Goal: Information Seeking & Learning: Learn about a topic

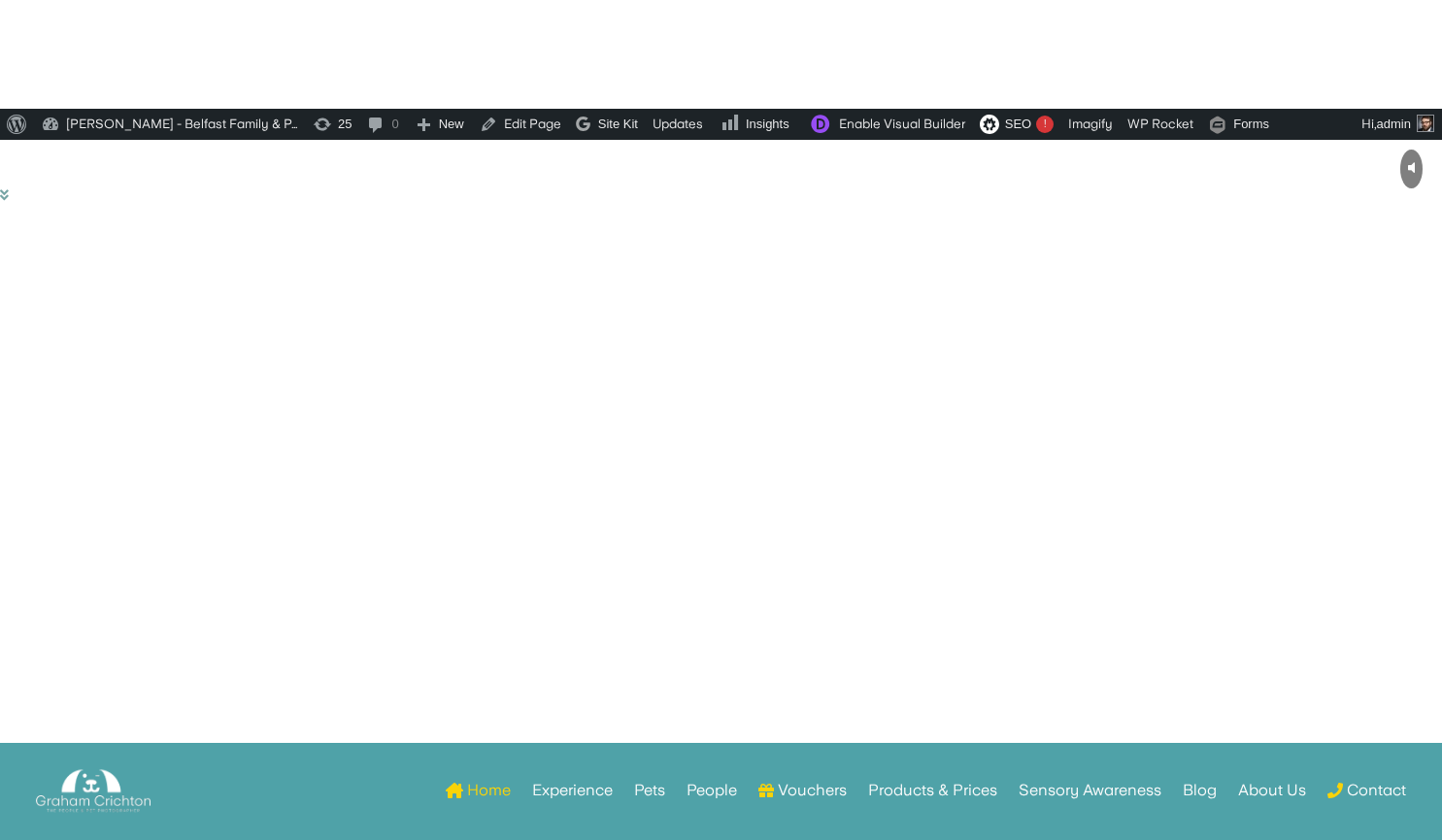
click at [712, 787] on link "People" at bounding box center [712, 824] width 51 height 75
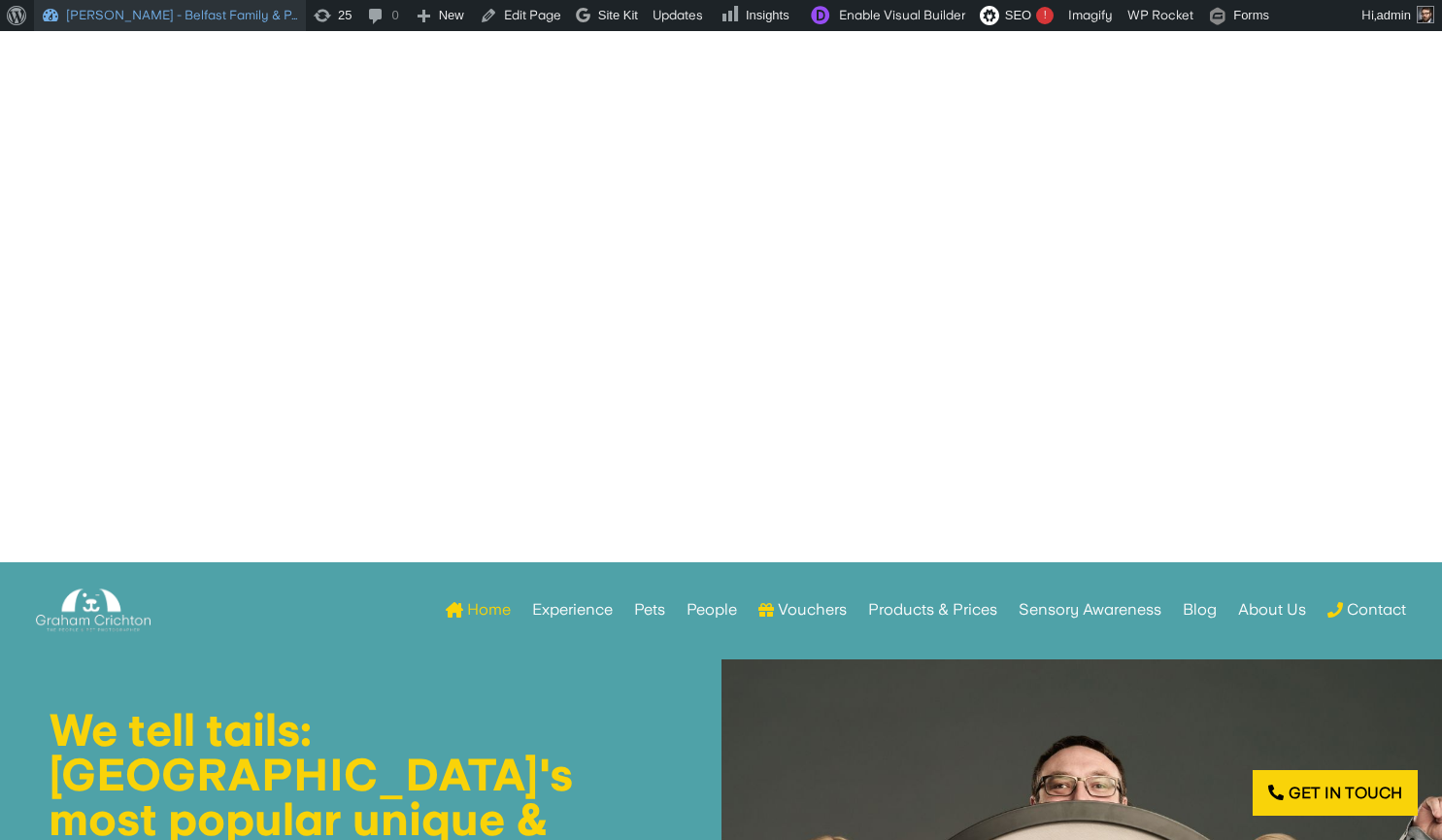
scroll to position [324, 0]
click at [498, 17] on link "Edit Page" at bounding box center [519, 16] width 97 height 31
click at [888, 605] on link "Products & Prices" at bounding box center [932, 609] width 129 height 75
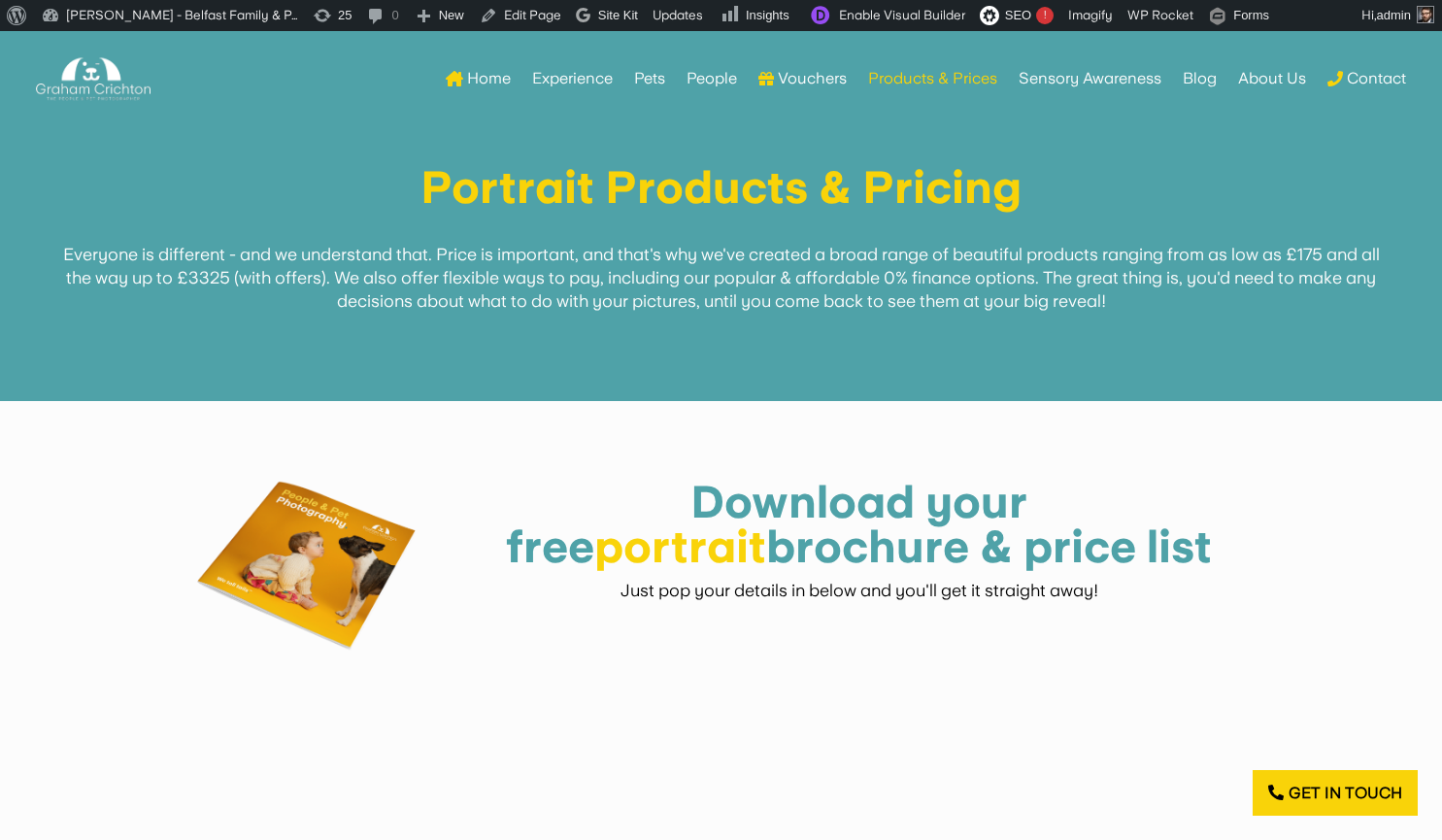
scroll to position [865, 0]
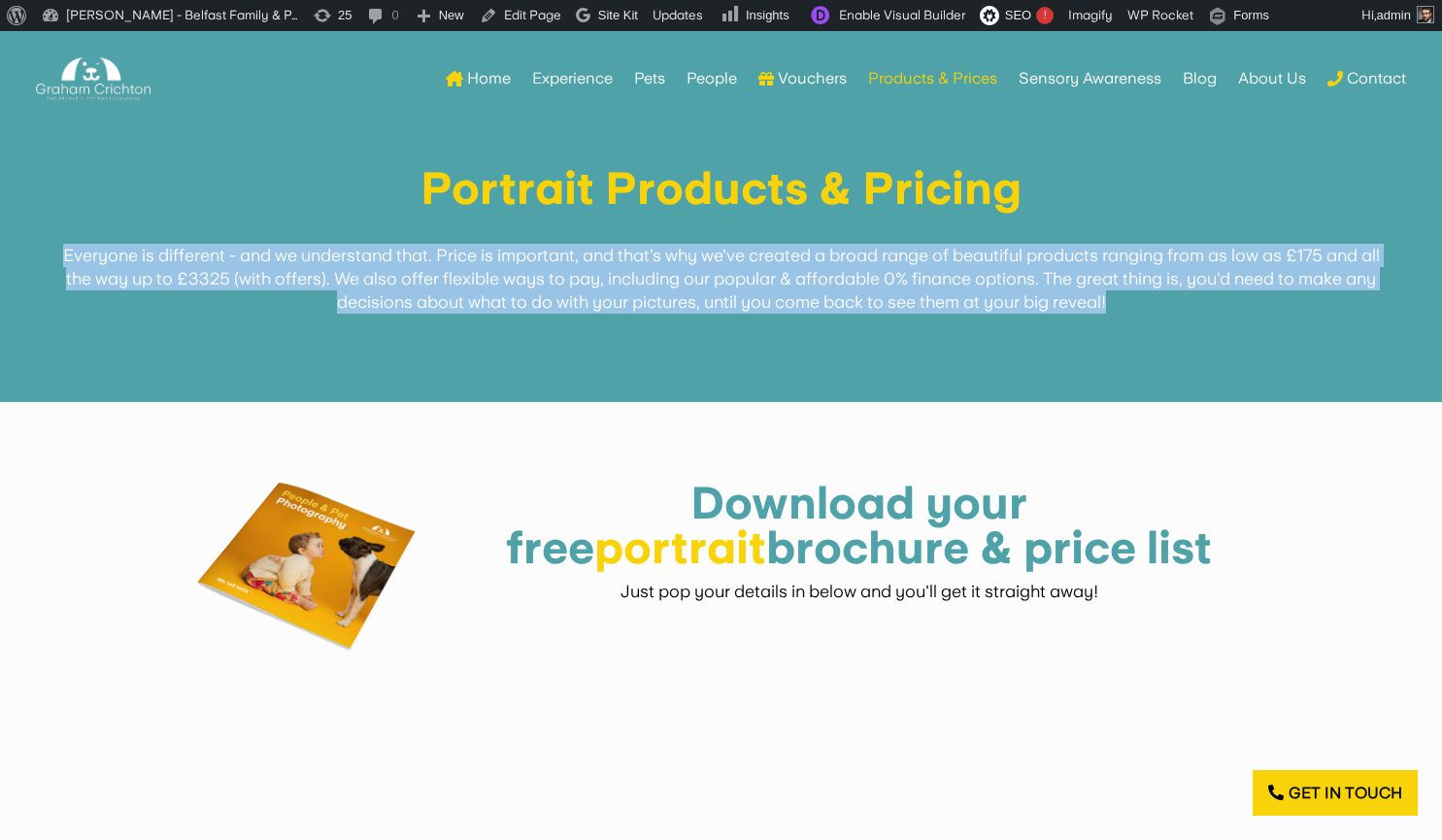
drag, startPoint x: 1126, startPoint y: 307, endPoint x: 35, endPoint y: 254, distance: 1092.3
click at [35, 254] on div "Portrait Products & Pricing Everyone is different - and we understand that. Pri…" at bounding box center [721, 259] width 1442 height 285
copy span "Everyone is different - and we understand that. Price is important, and that's …"
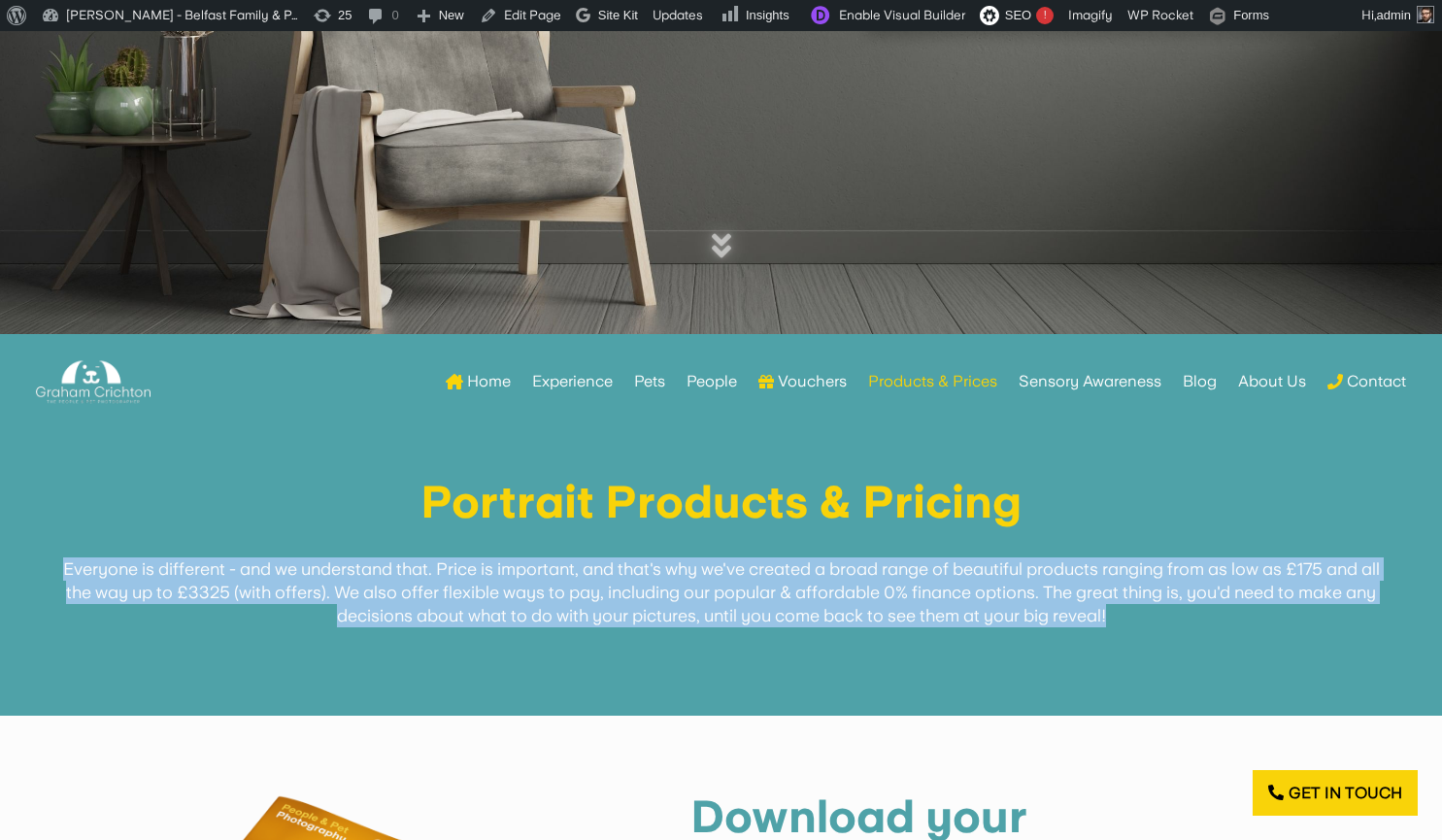
scroll to position [0, 0]
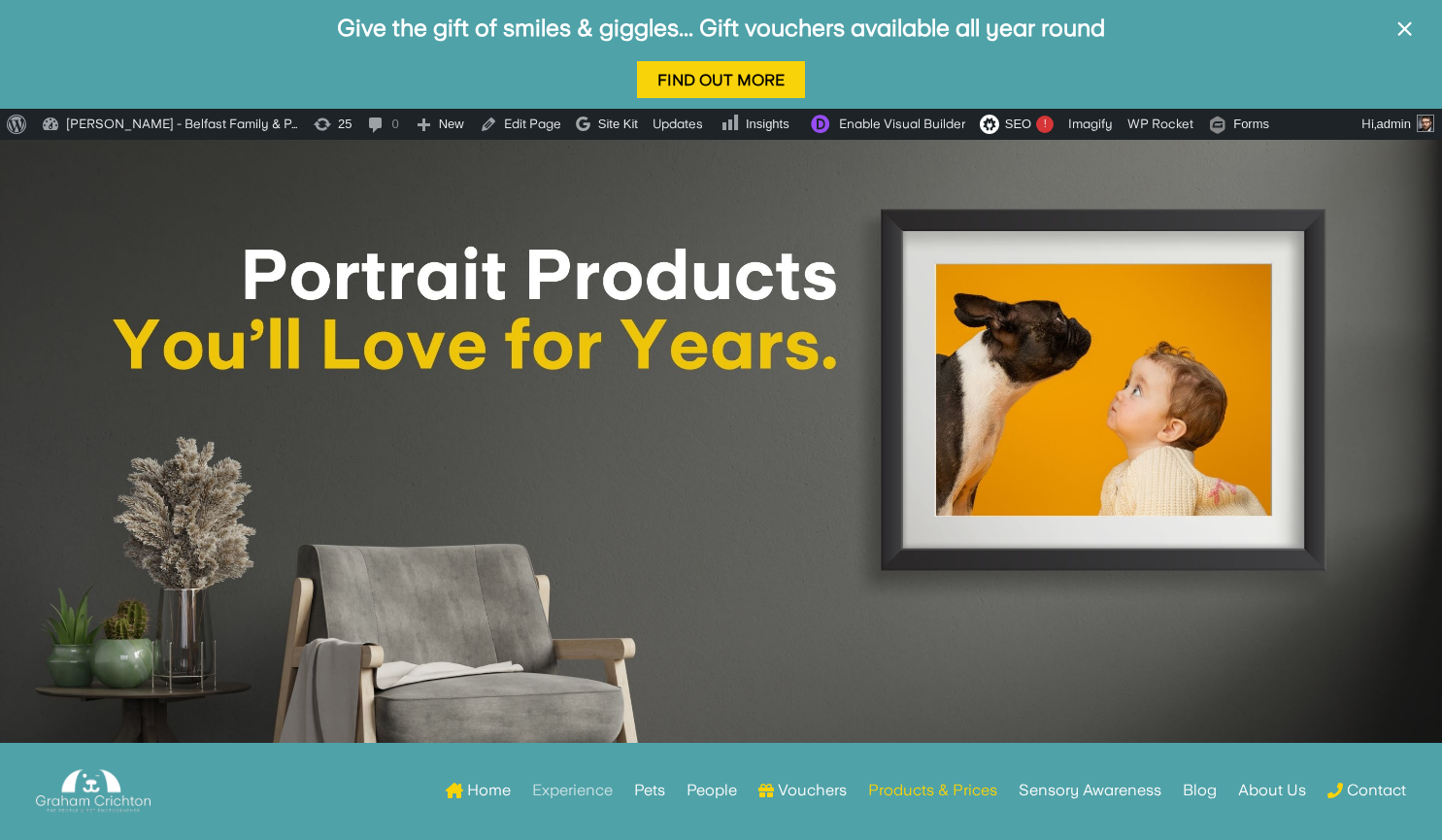
click at [600, 795] on link "Experience" at bounding box center [572, 789] width 80 height 75
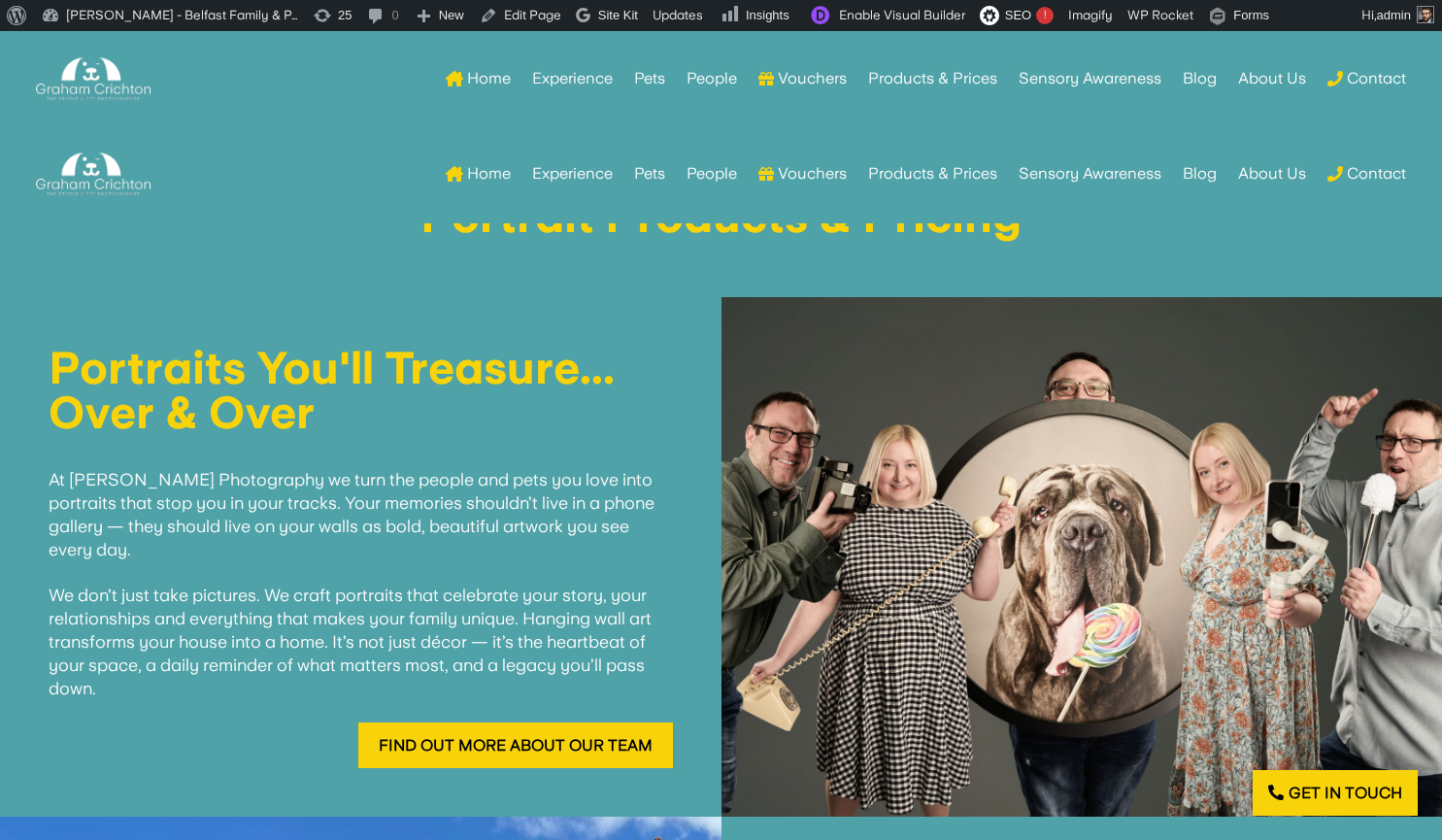
scroll to position [932, 0]
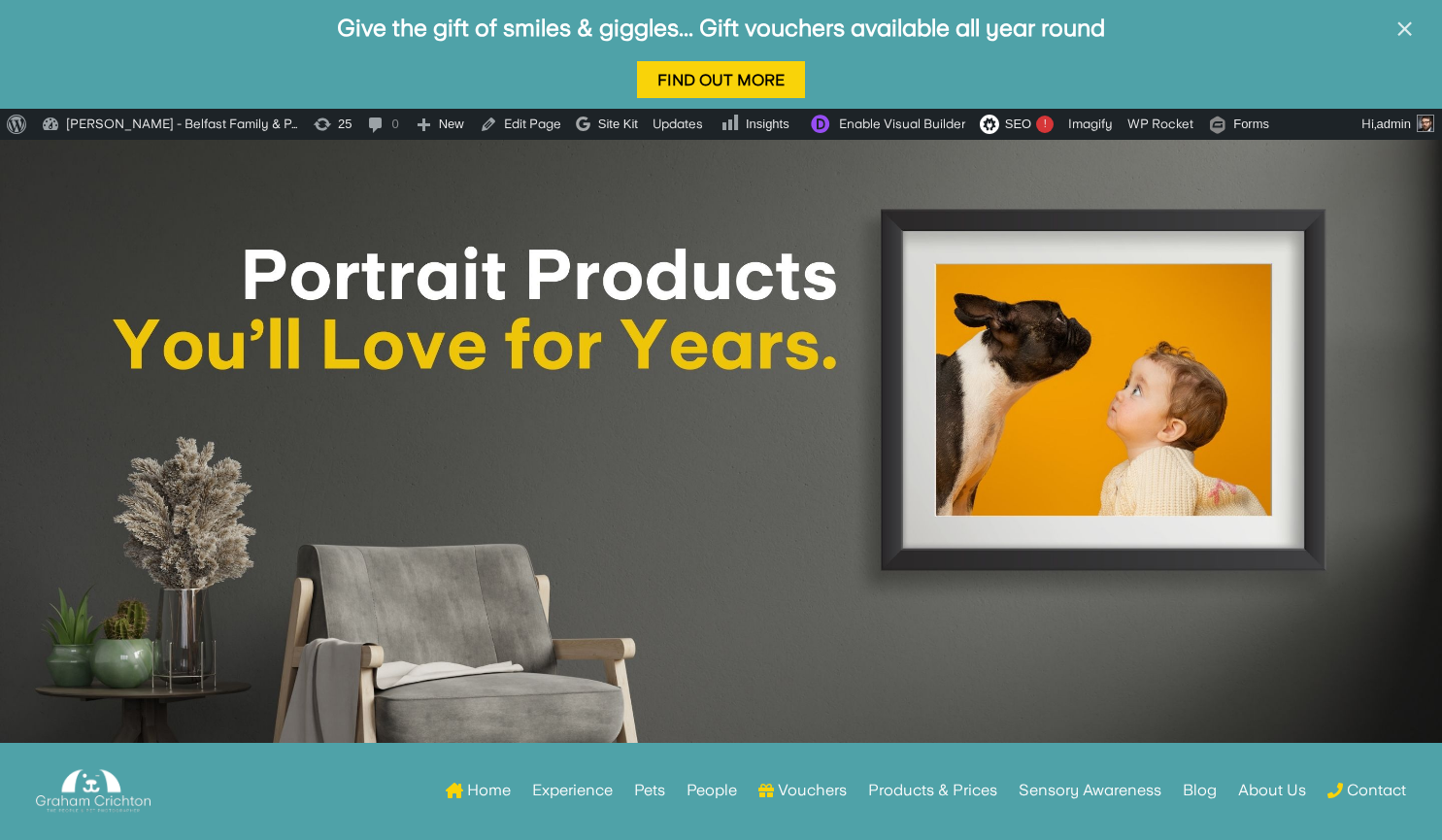
click at [1399, 22] on span "×" at bounding box center [1404, 29] width 19 height 37
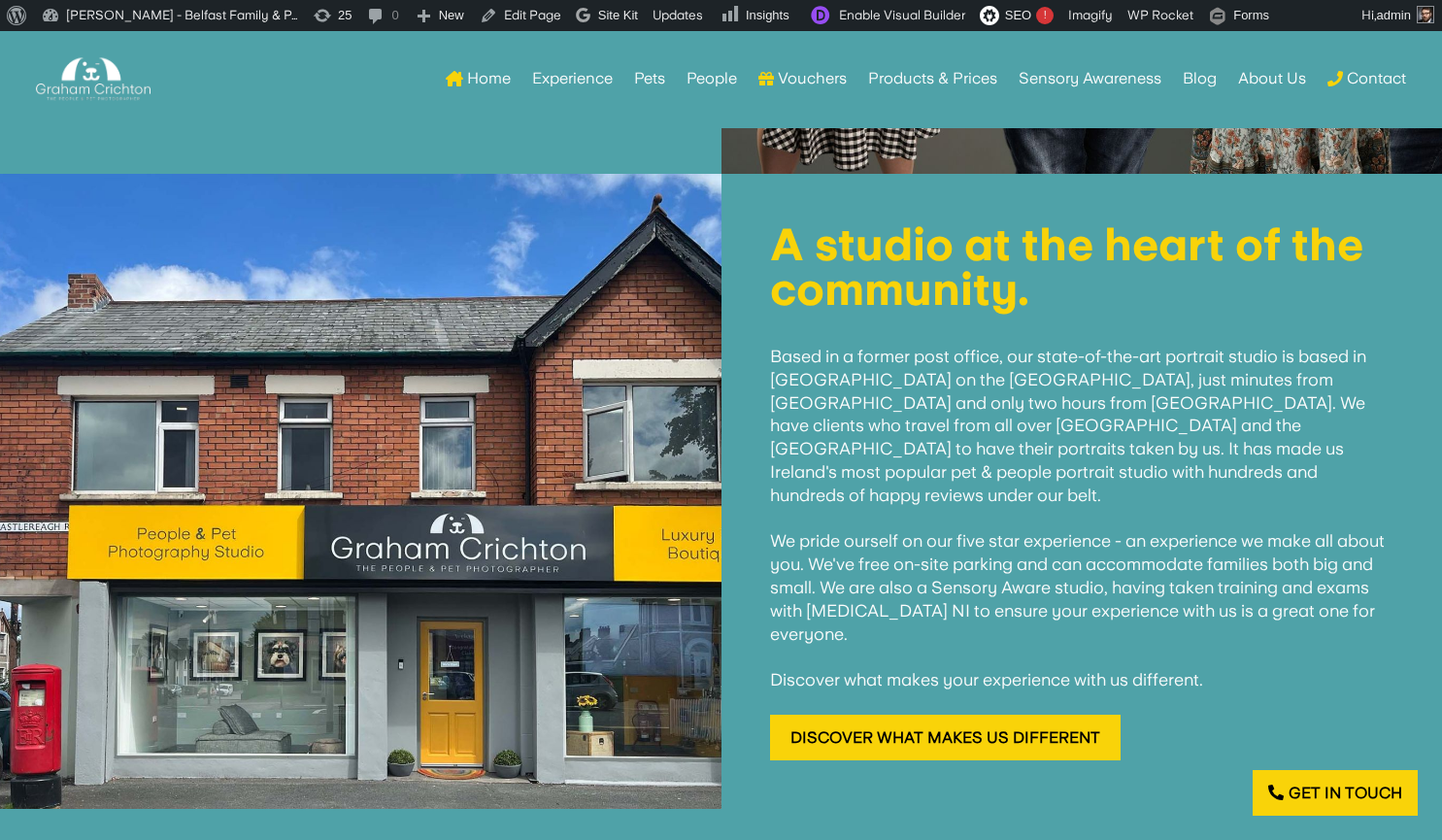
scroll to position [1510, 0]
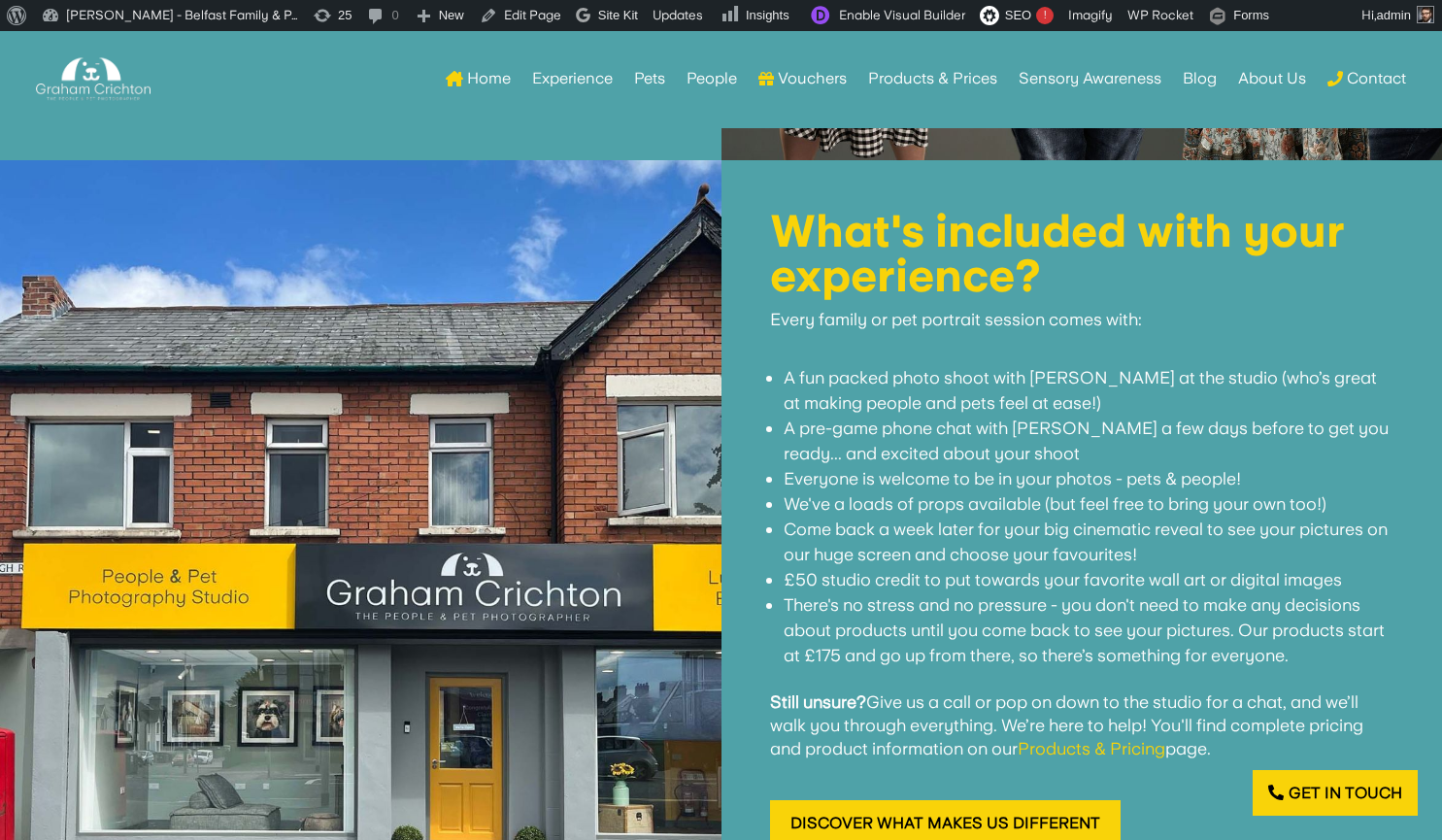
scroll to position [1582, 0]
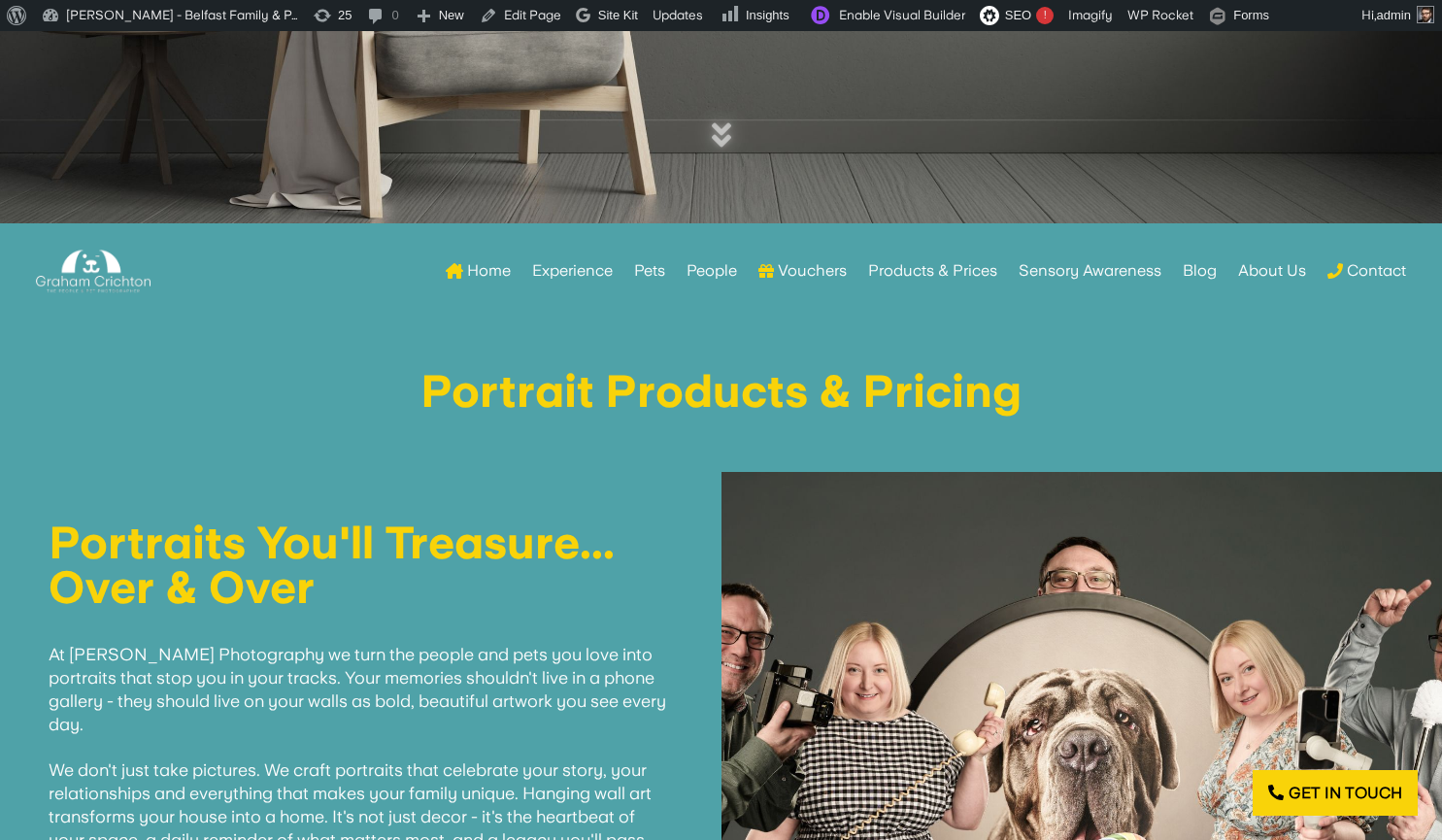
scroll to position [554, 0]
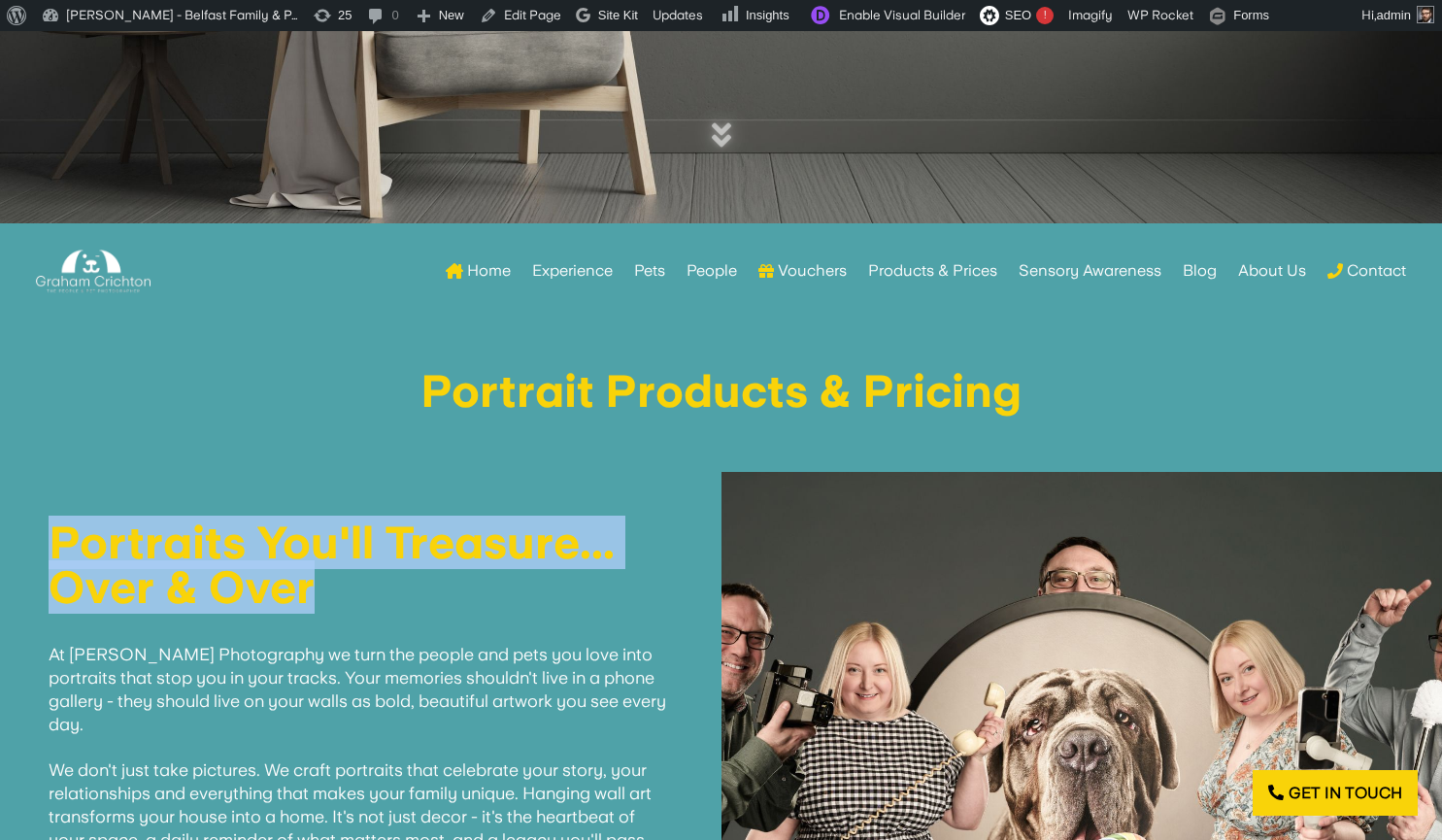
drag, startPoint x: 330, startPoint y: 582, endPoint x: 45, endPoint y: 535, distance: 288.8
click at [45, 535] on div "Portraits You'll Treasure... Over & Over At [PERSON_NAME] Photography we turn t…" at bounding box center [360, 777] width 721 height 612
copy h1 "Portraits You'll Treasure... Over & Over"
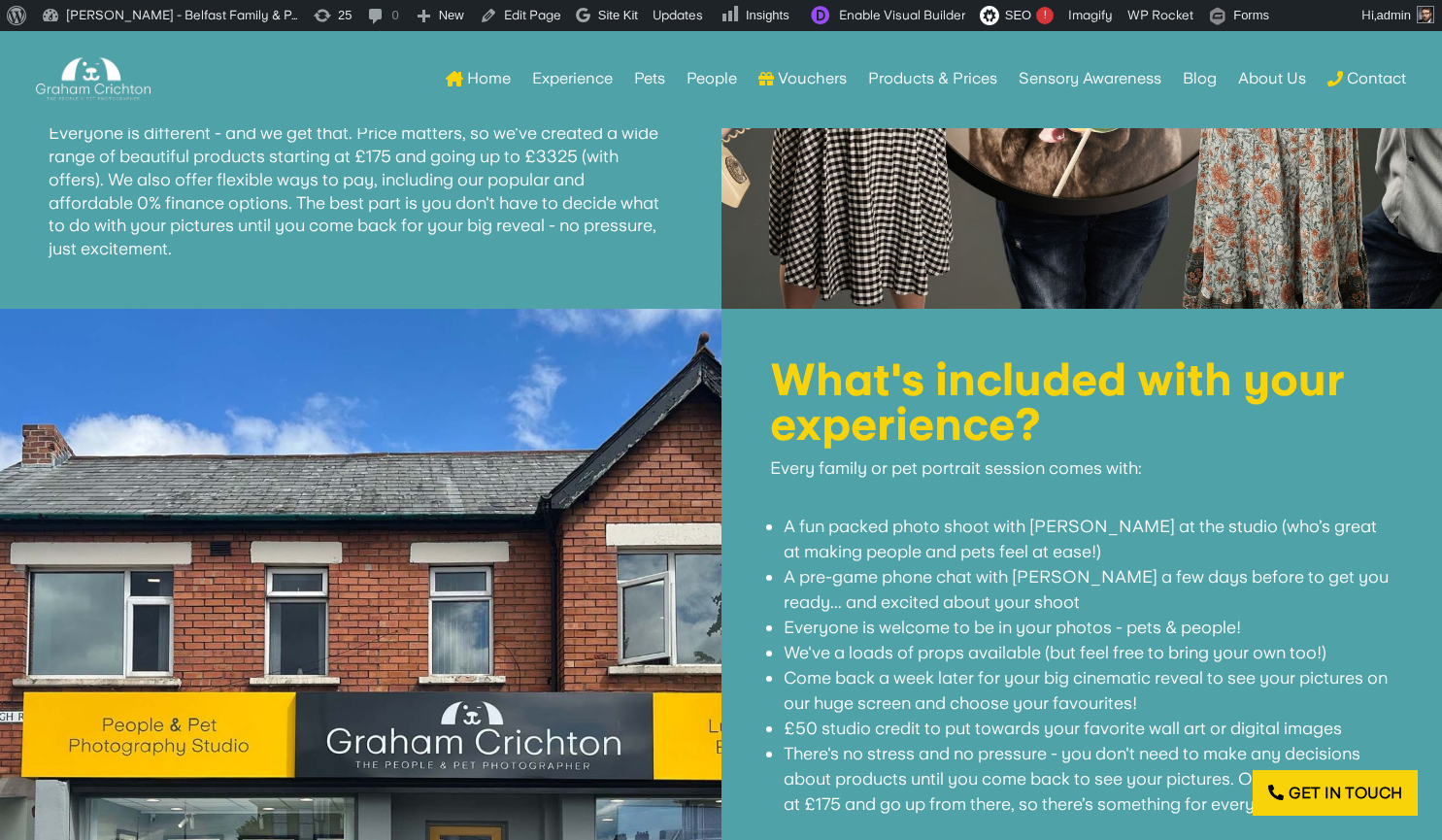
scroll to position [1344, 0]
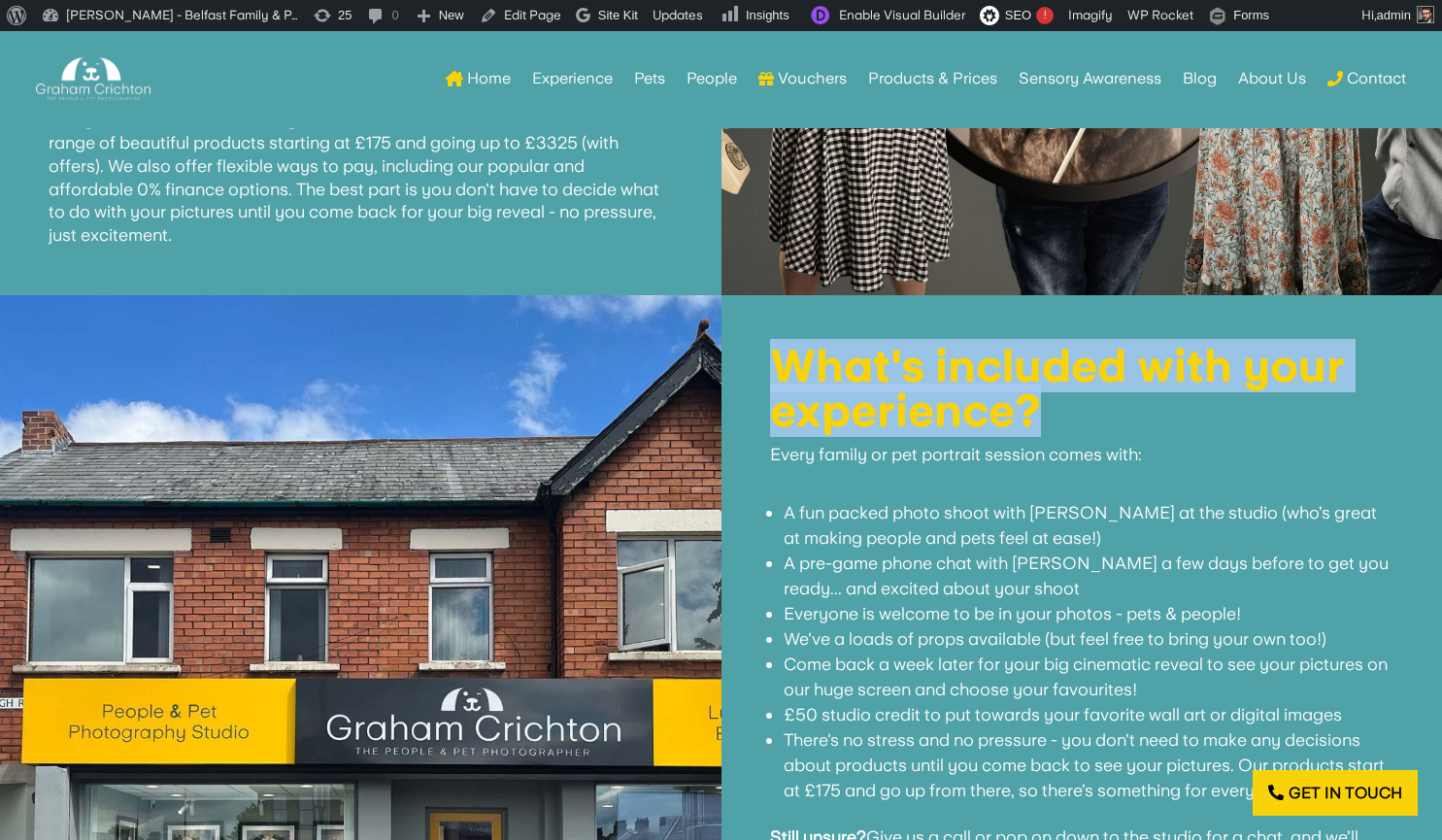
drag, startPoint x: 1046, startPoint y: 410, endPoint x: 763, endPoint y: 356, distance: 288.1
click at [763, 356] on div "What's included with your experience? Every family or pet portrait session come…" at bounding box center [1081, 662] width 721 height 733
copy h1 "What's included with your experience?"
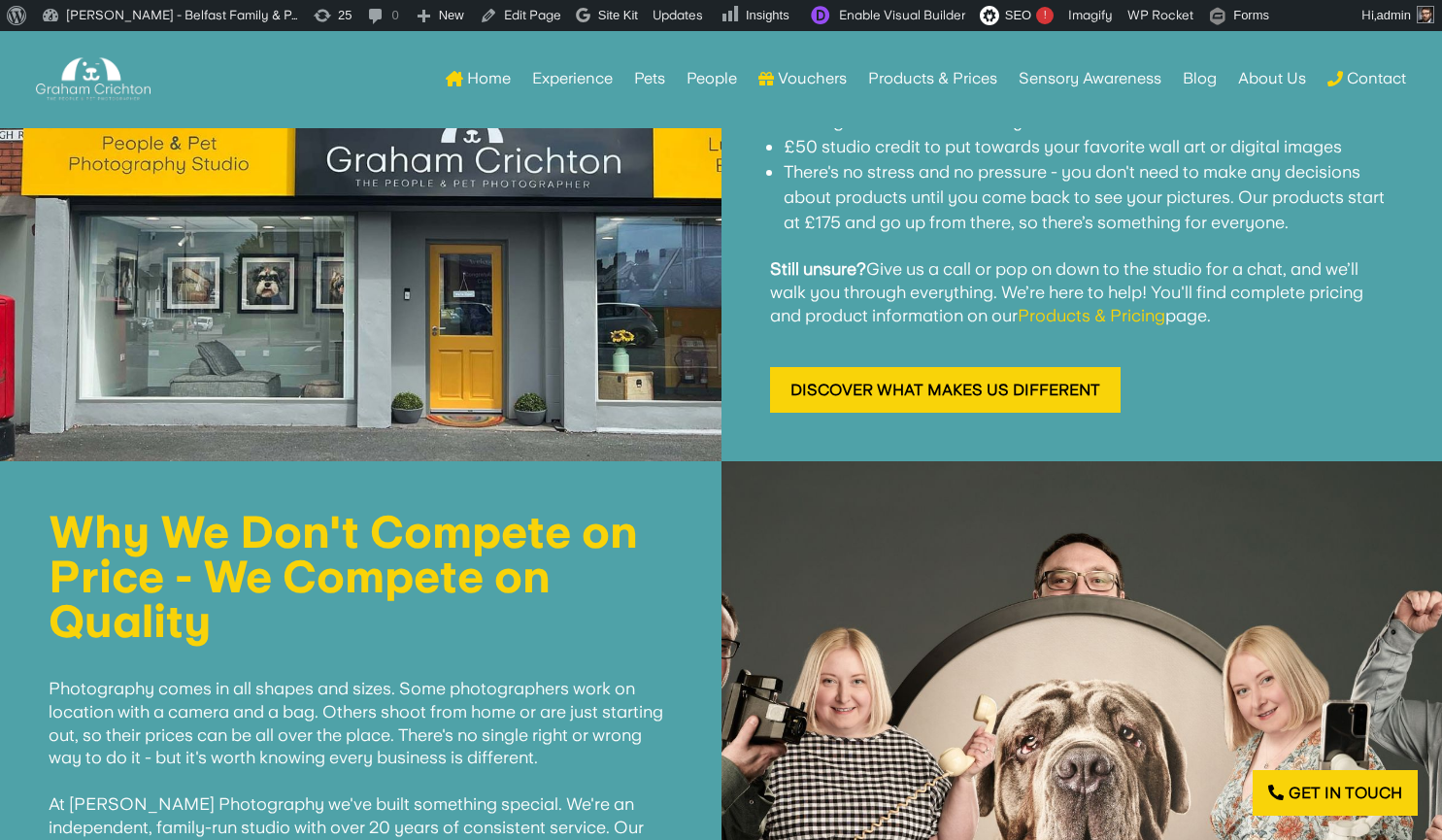
scroll to position [1912, 0]
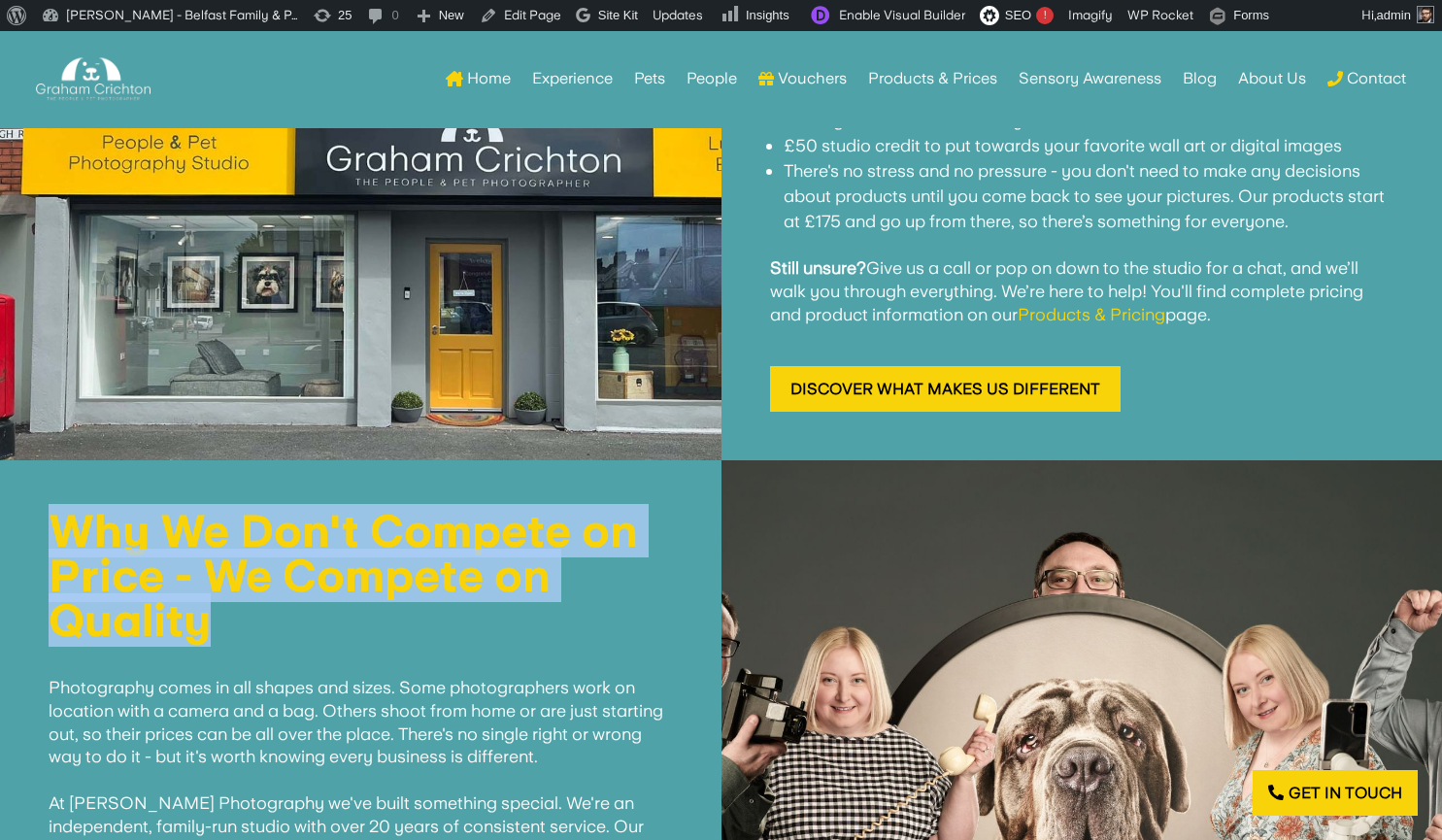
drag, startPoint x: 235, startPoint y: 642, endPoint x: 53, endPoint y: 531, distance: 213.2
click at [53, 531] on h1 "Why We Don't Compete on Price - We Compete on Quality" at bounding box center [361, 581] width 624 height 145
copy h1 "Why We Don't Compete on Price - We Compete on Quality"
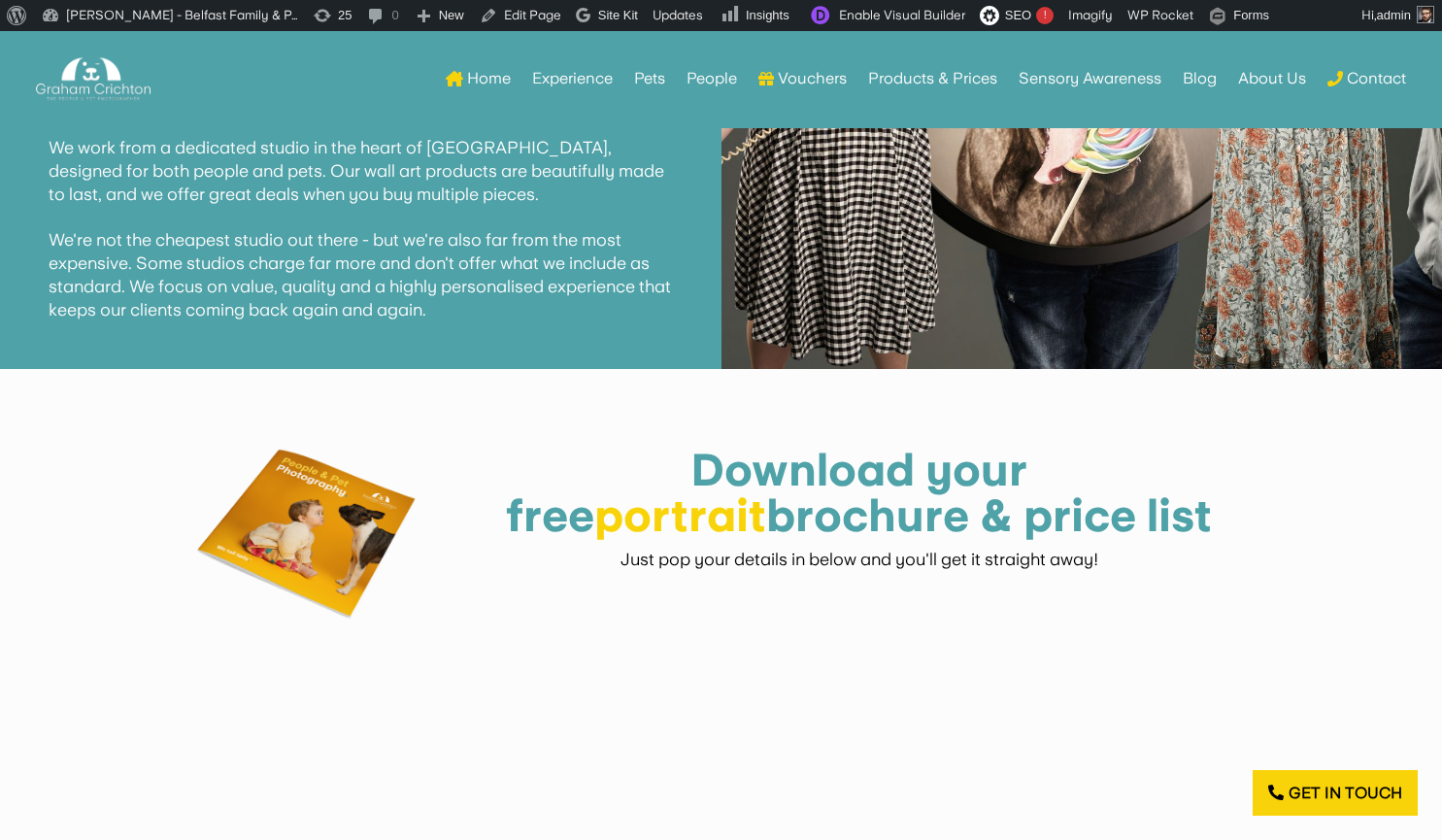
scroll to position [2794, 0]
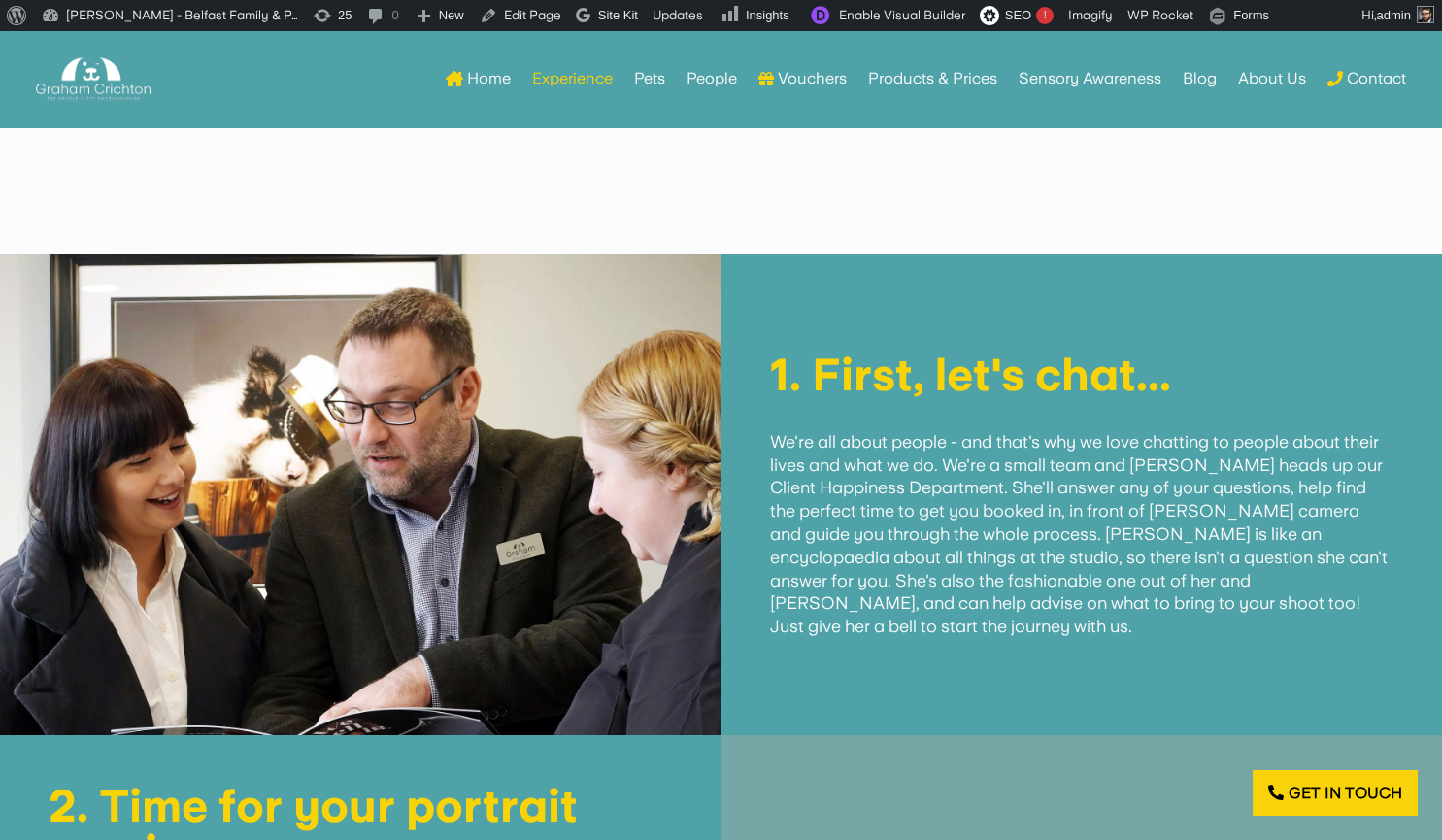
scroll to position [2369, 0]
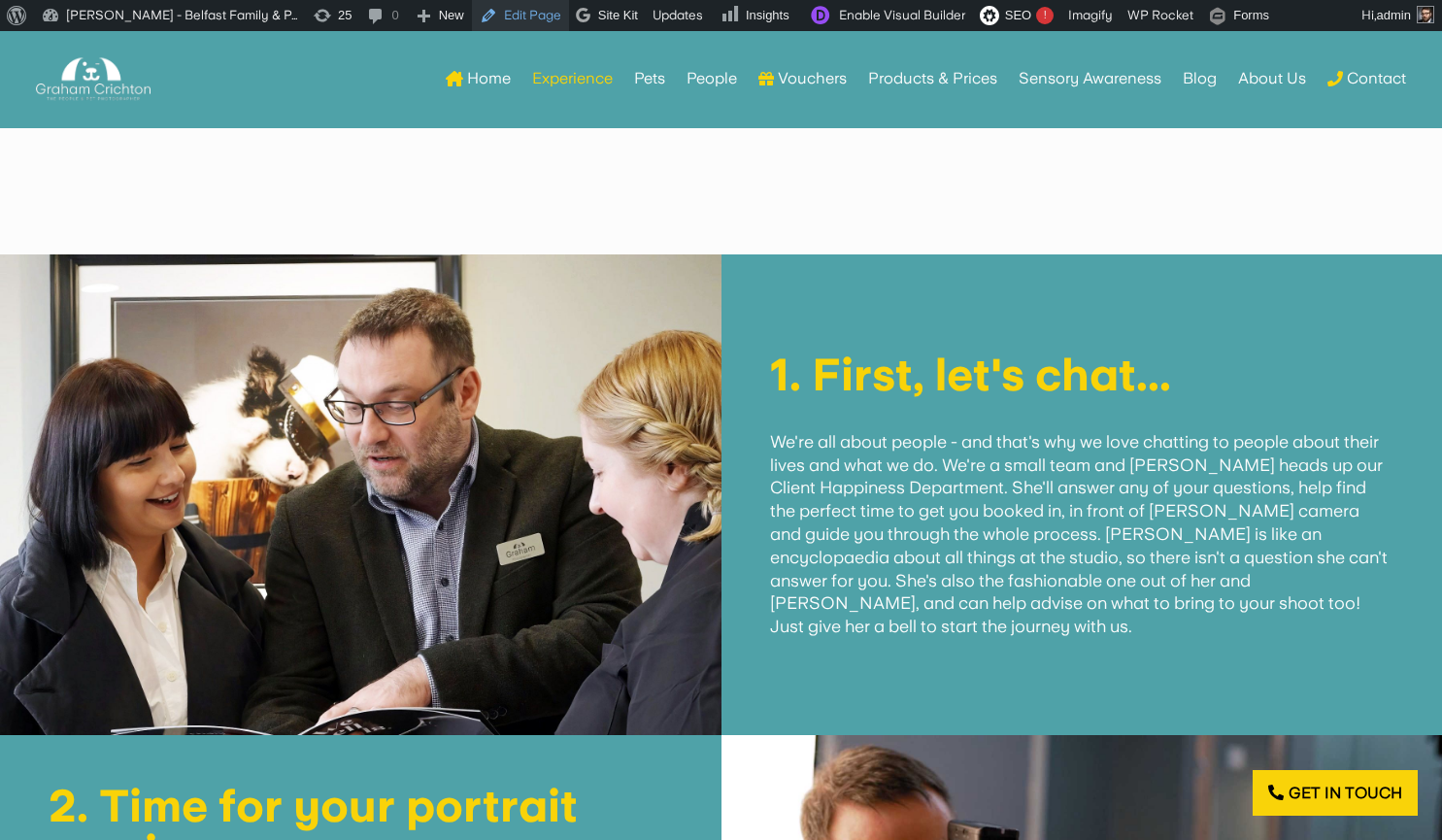
click at [541, 11] on link "Edit Page" at bounding box center [519, 16] width 97 height 31
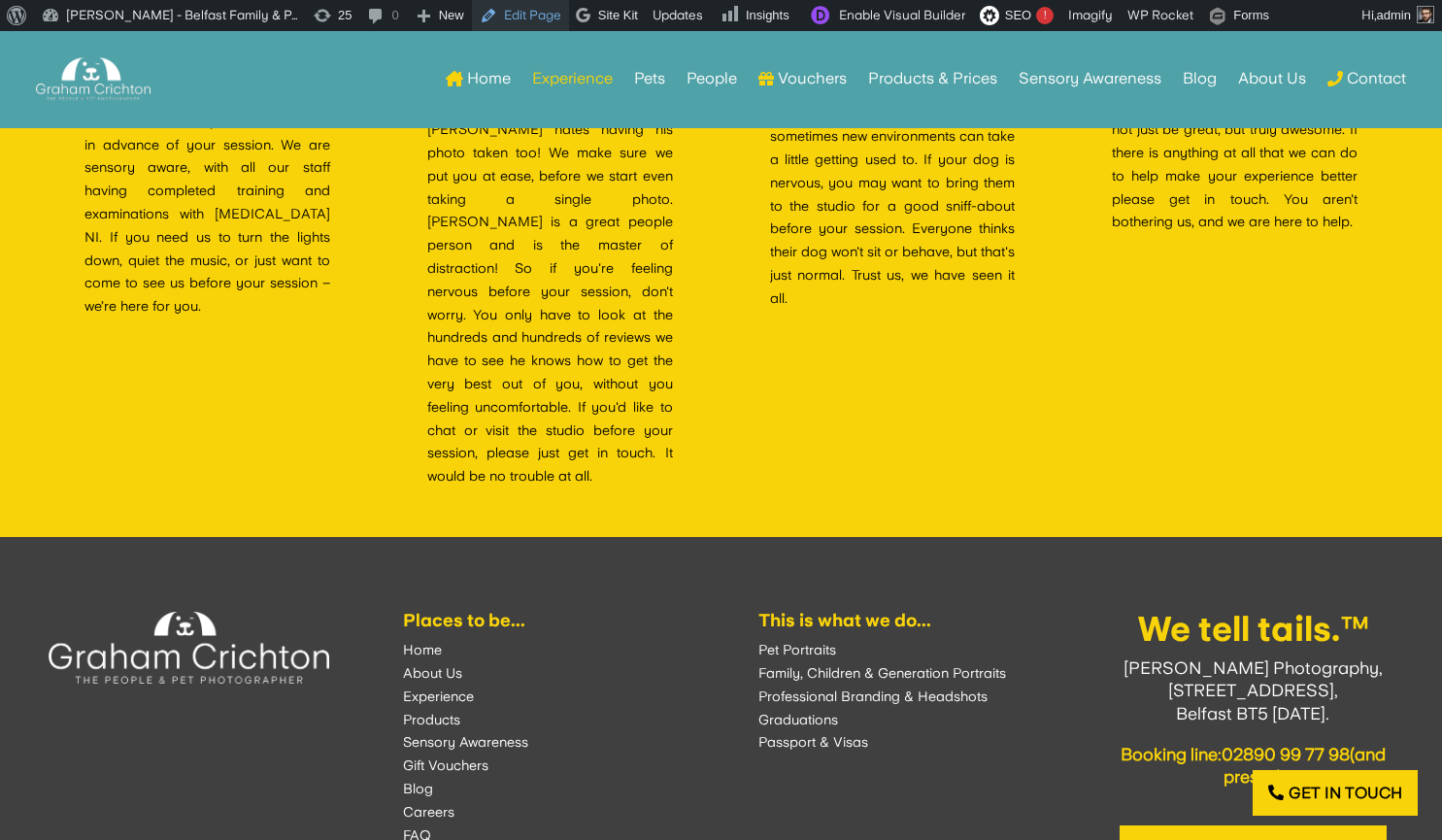
scroll to position [5250, 0]
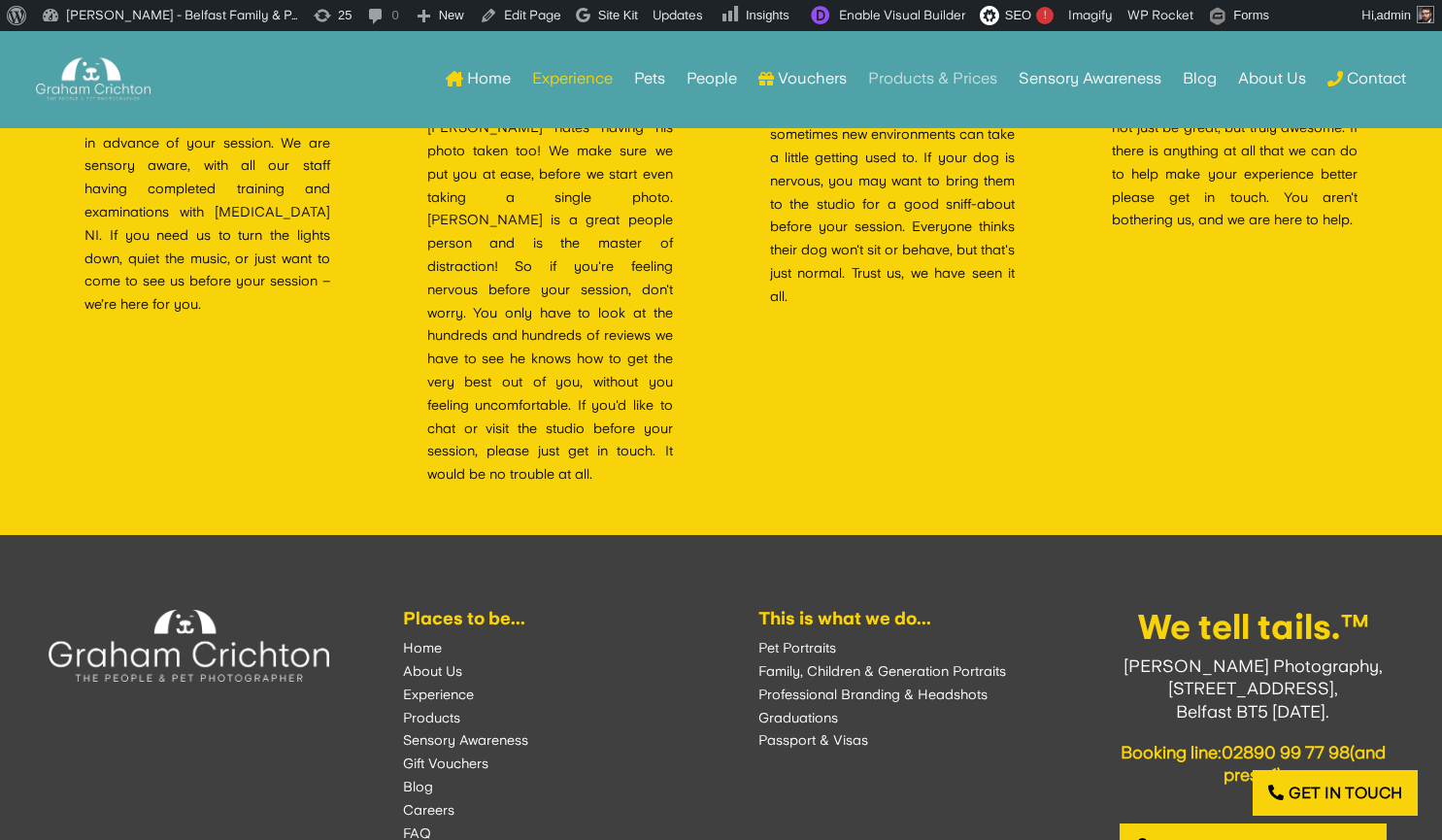
click at [896, 94] on link "Products & Prices" at bounding box center [932, 78] width 129 height 75
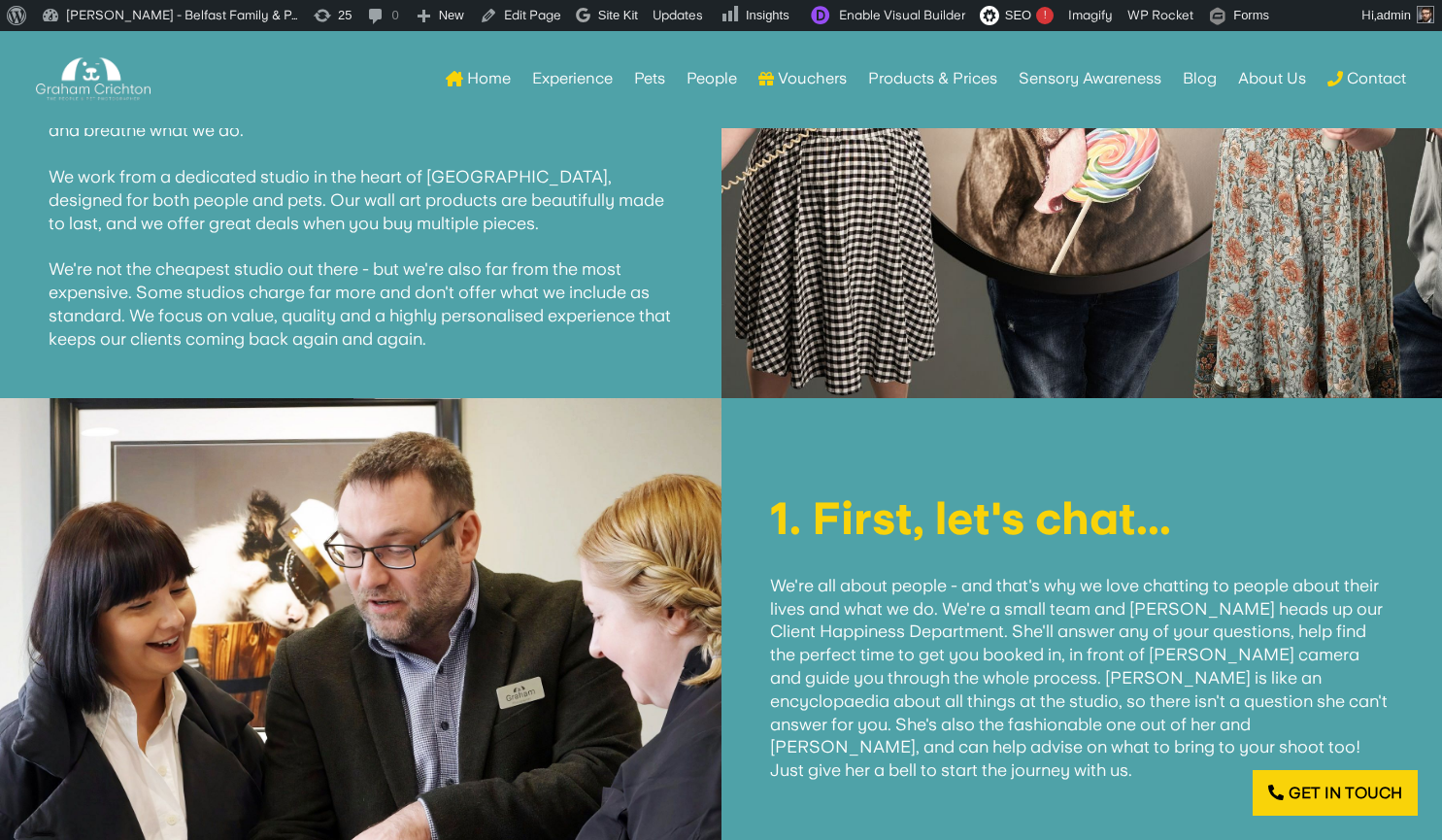
scroll to position [2652, 0]
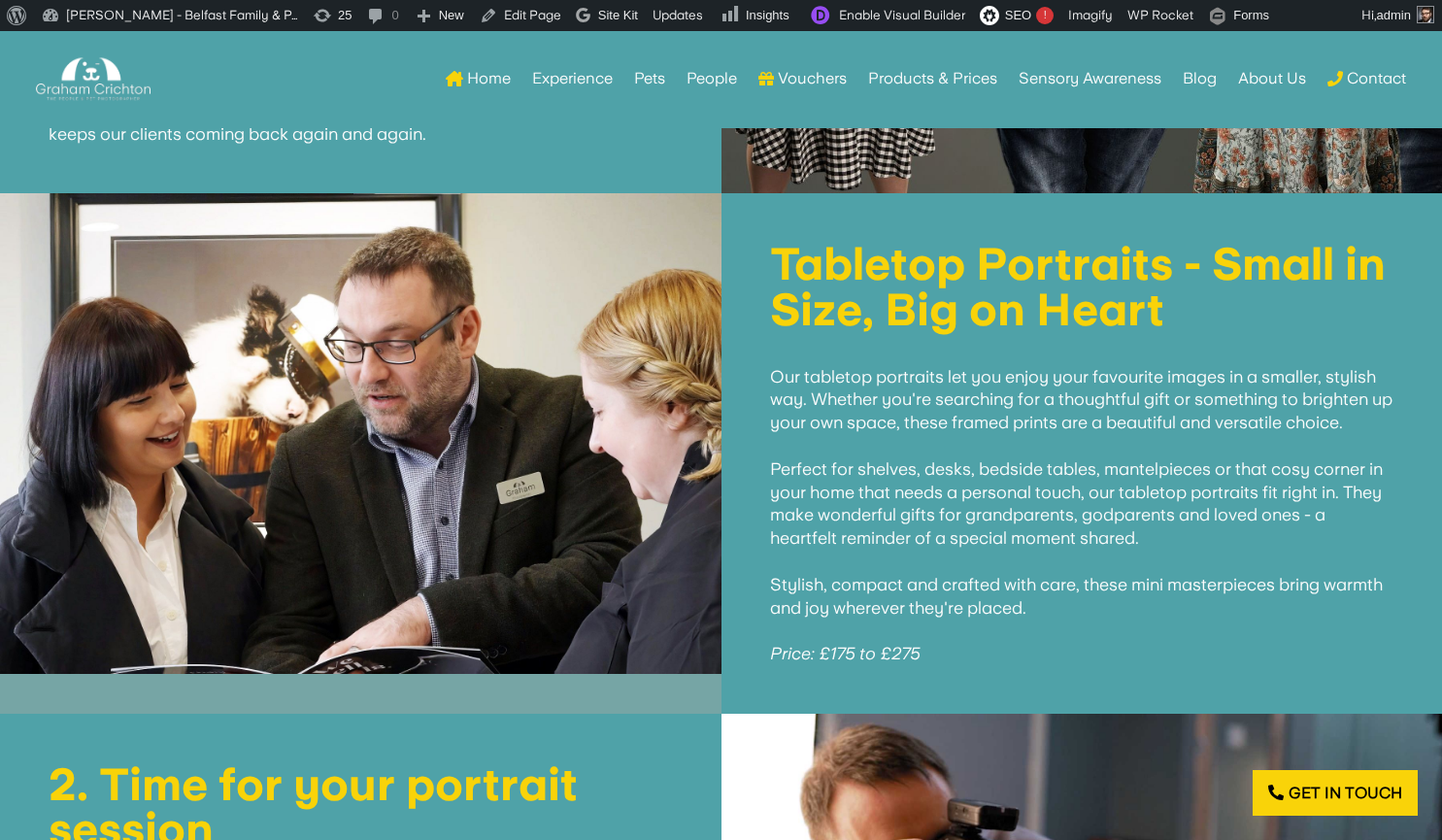
scroll to position [2852, 0]
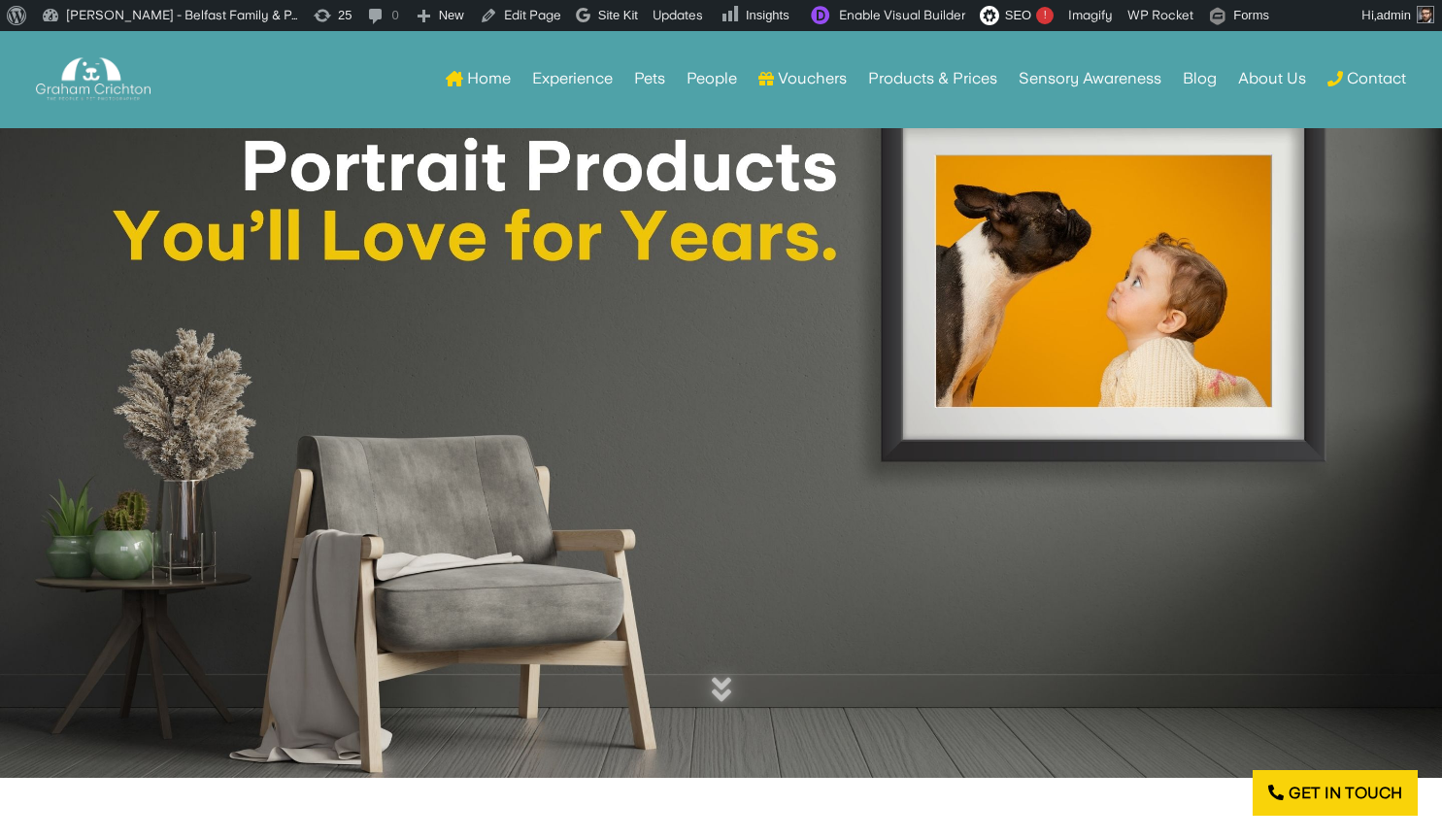
scroll to position [2852, 0]
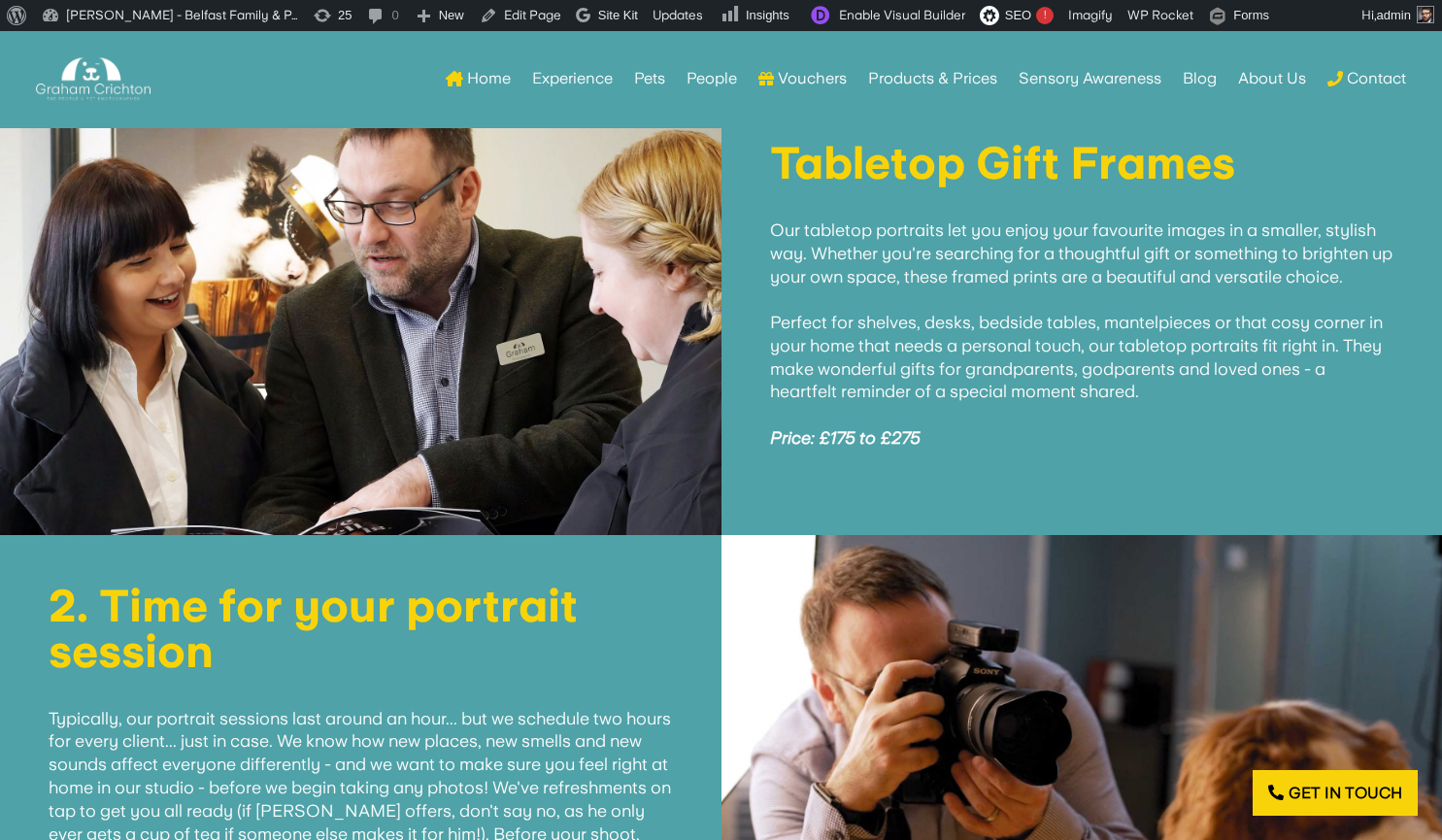
scroll to position [2930, 0]
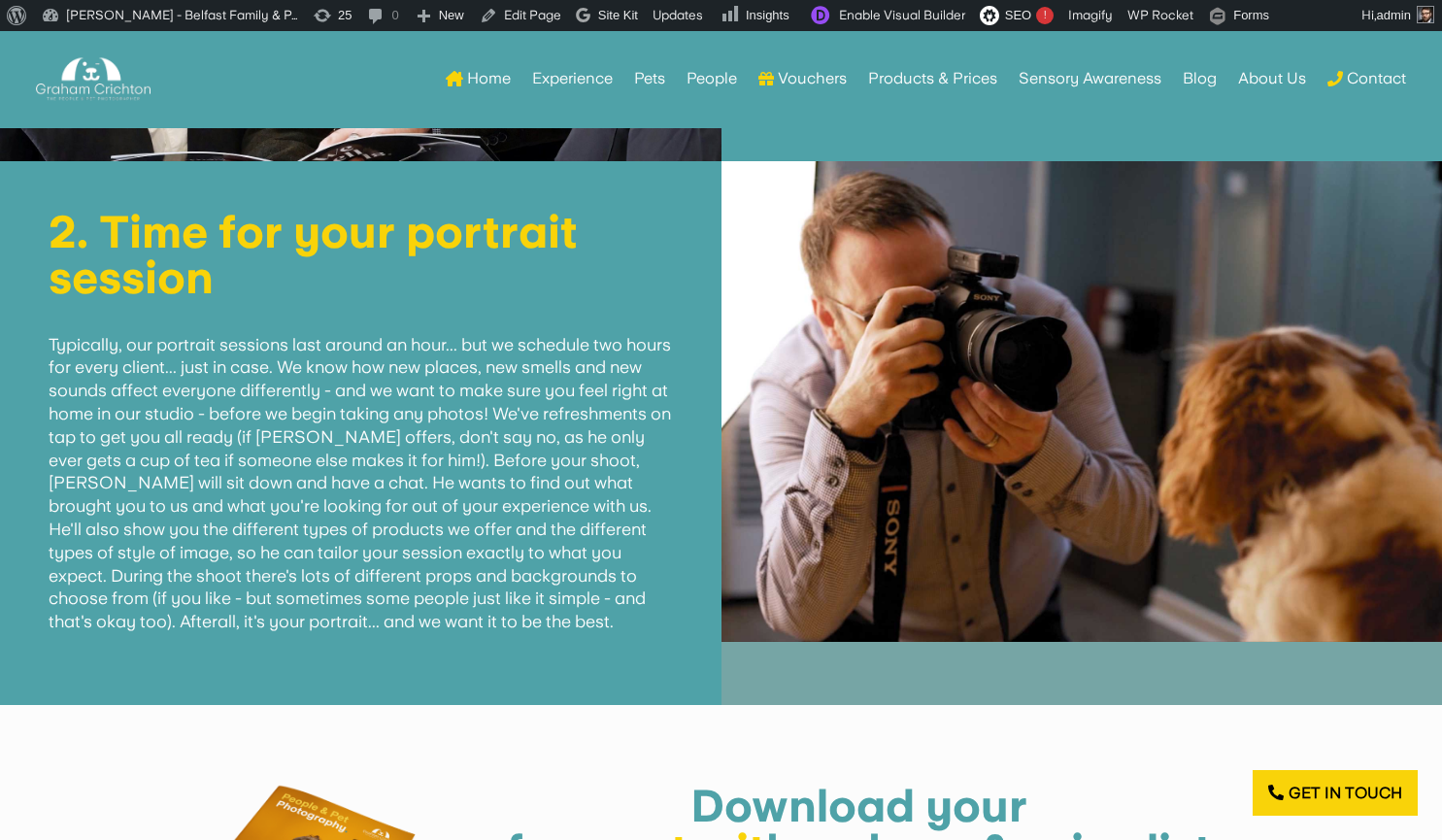
scroll to position [3370, 0]
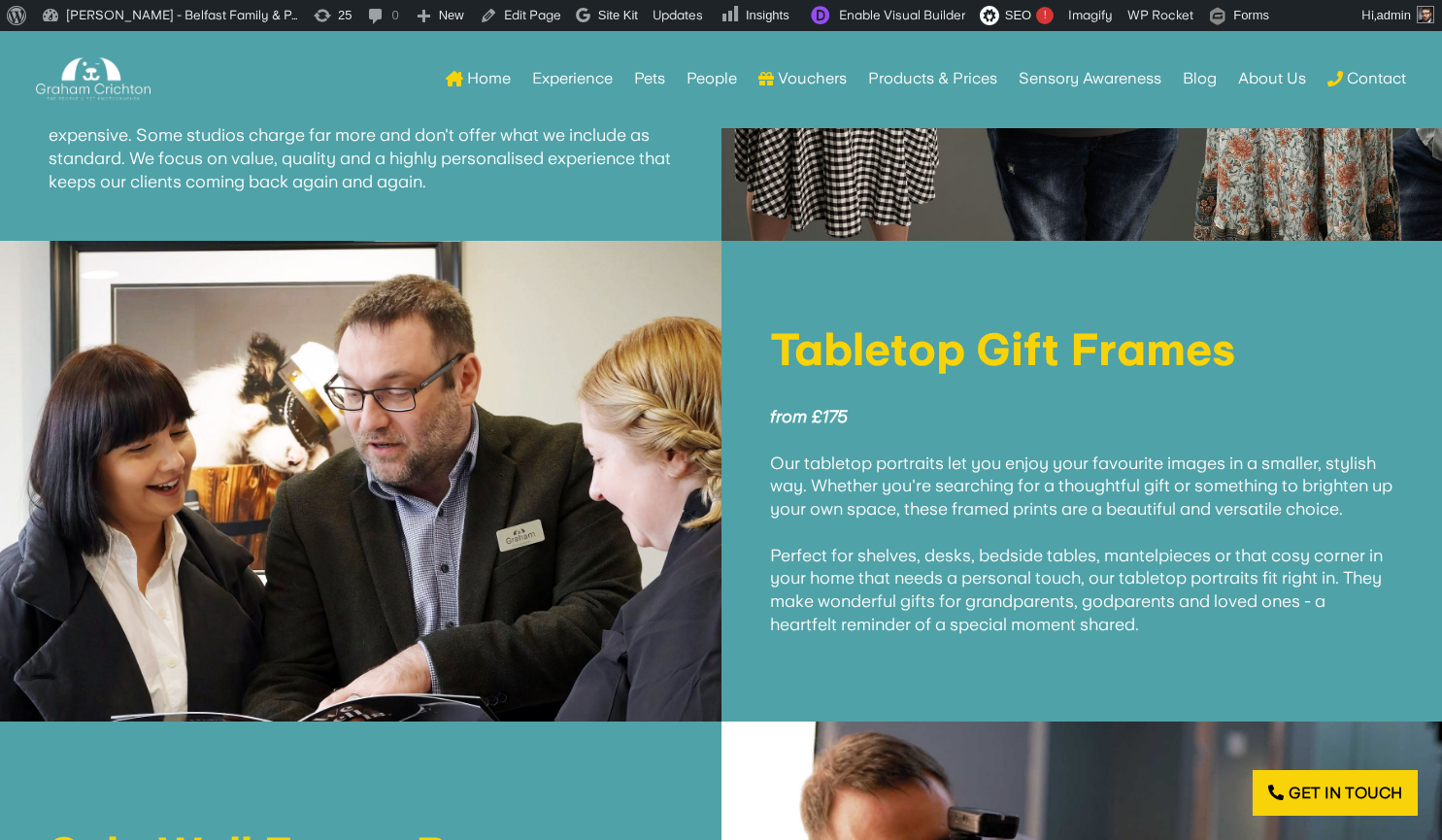
scroll to position [2808, 0]
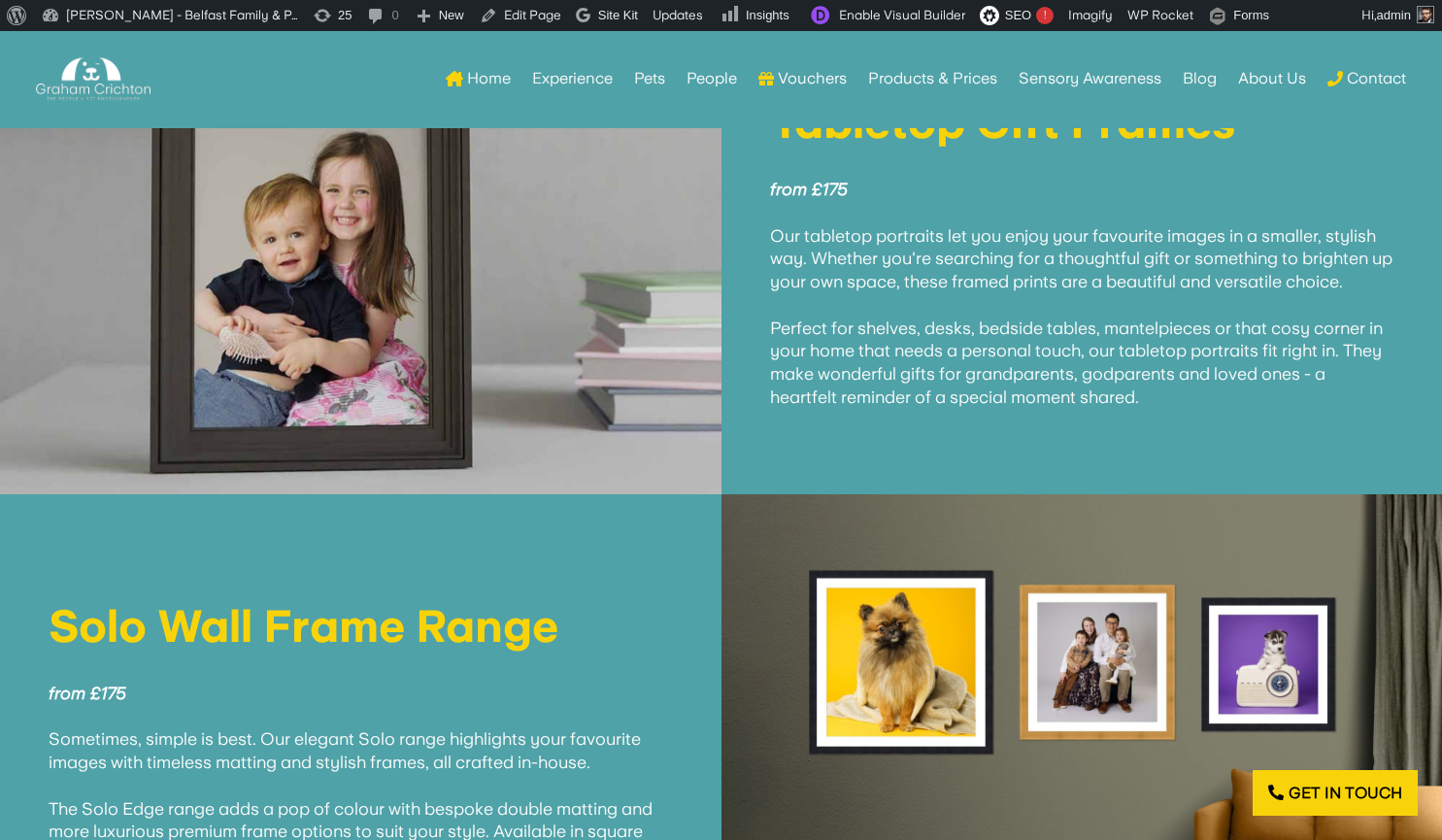
scroll to position [3016, 0]
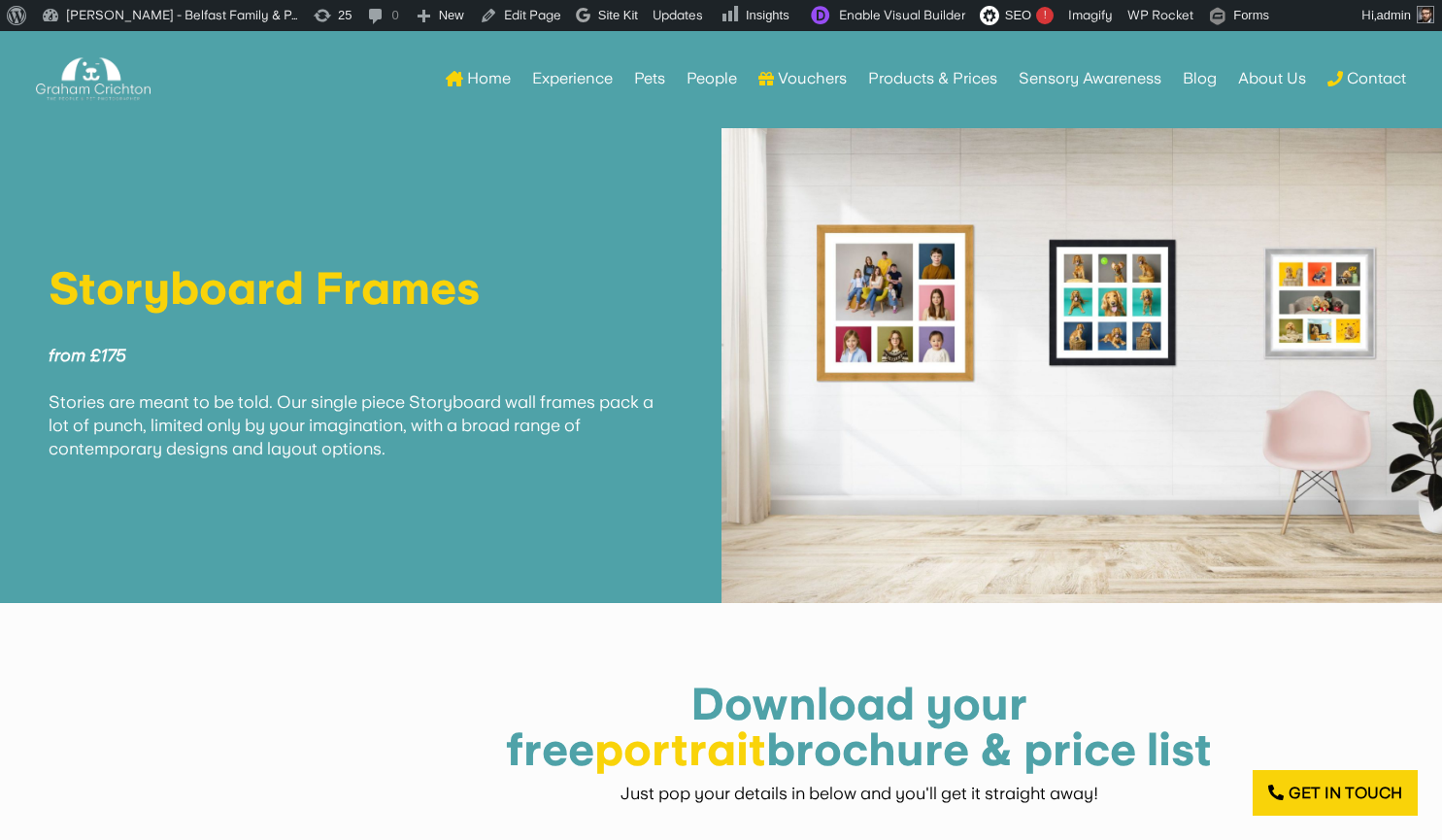
scroll to position [4373, 0]
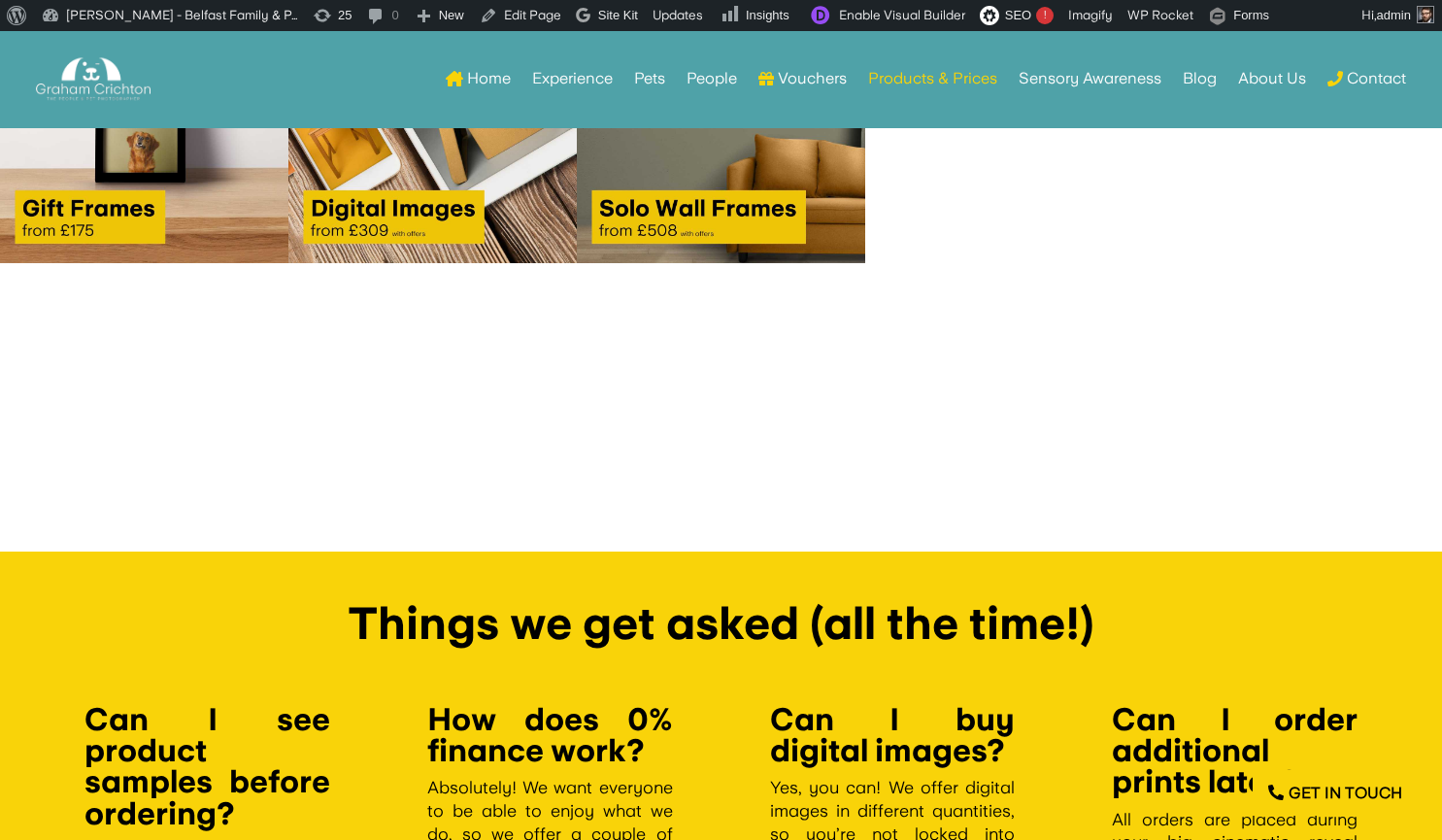
scroll to position [2427, 0]
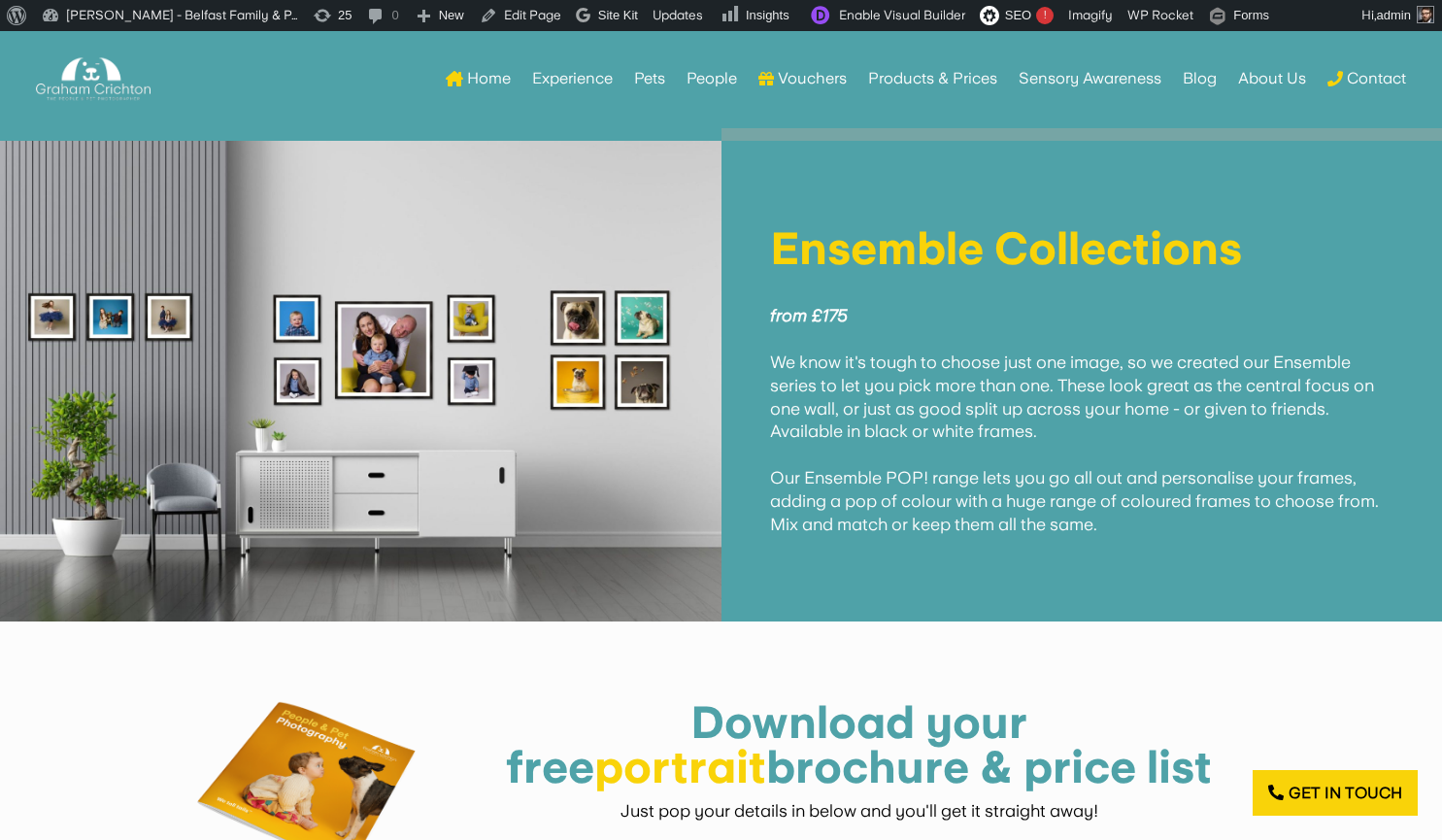
scroll to position [6853, 0]
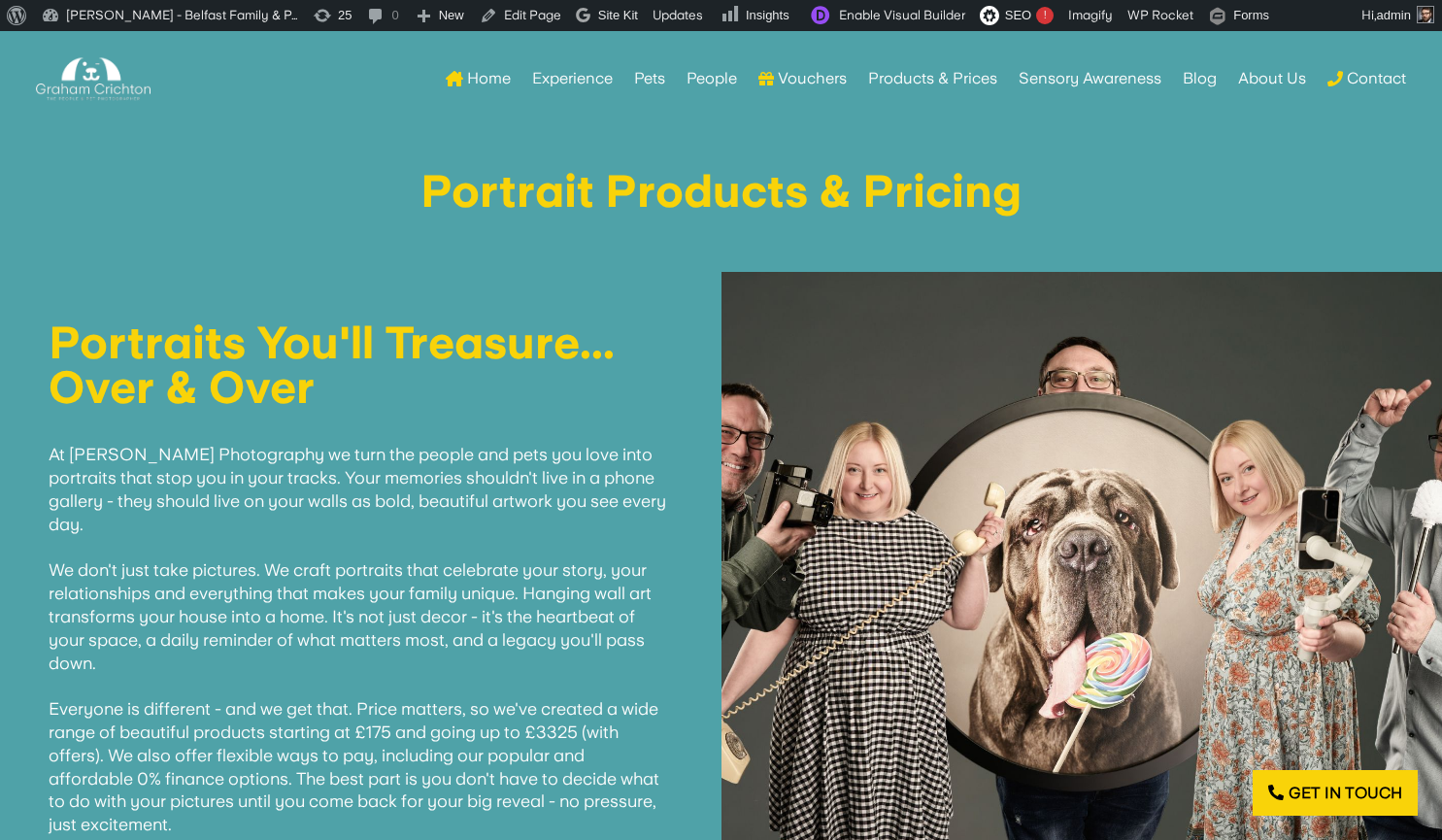
scroll to position [754, 0]
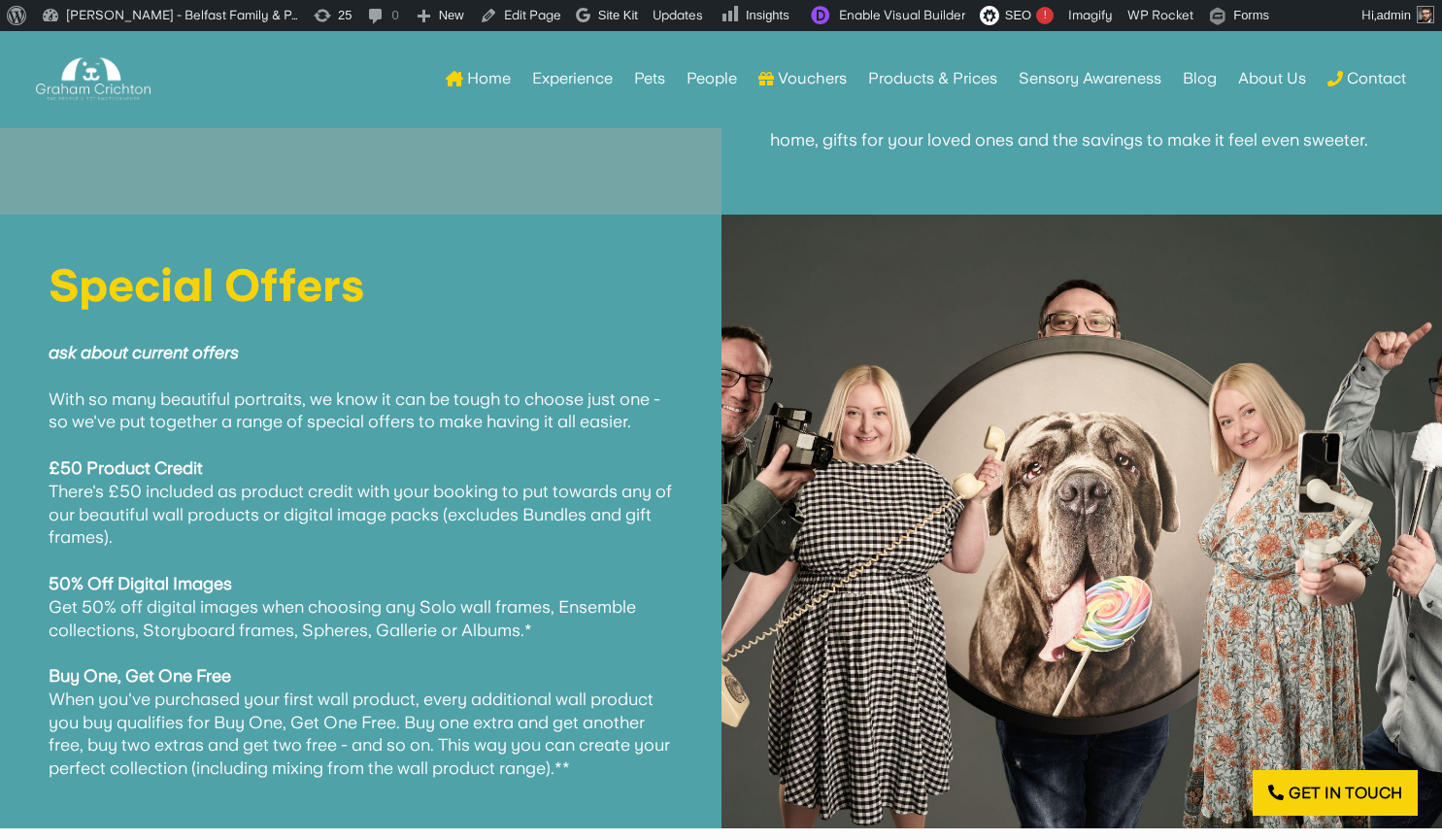
scroll to position [7247, 0]
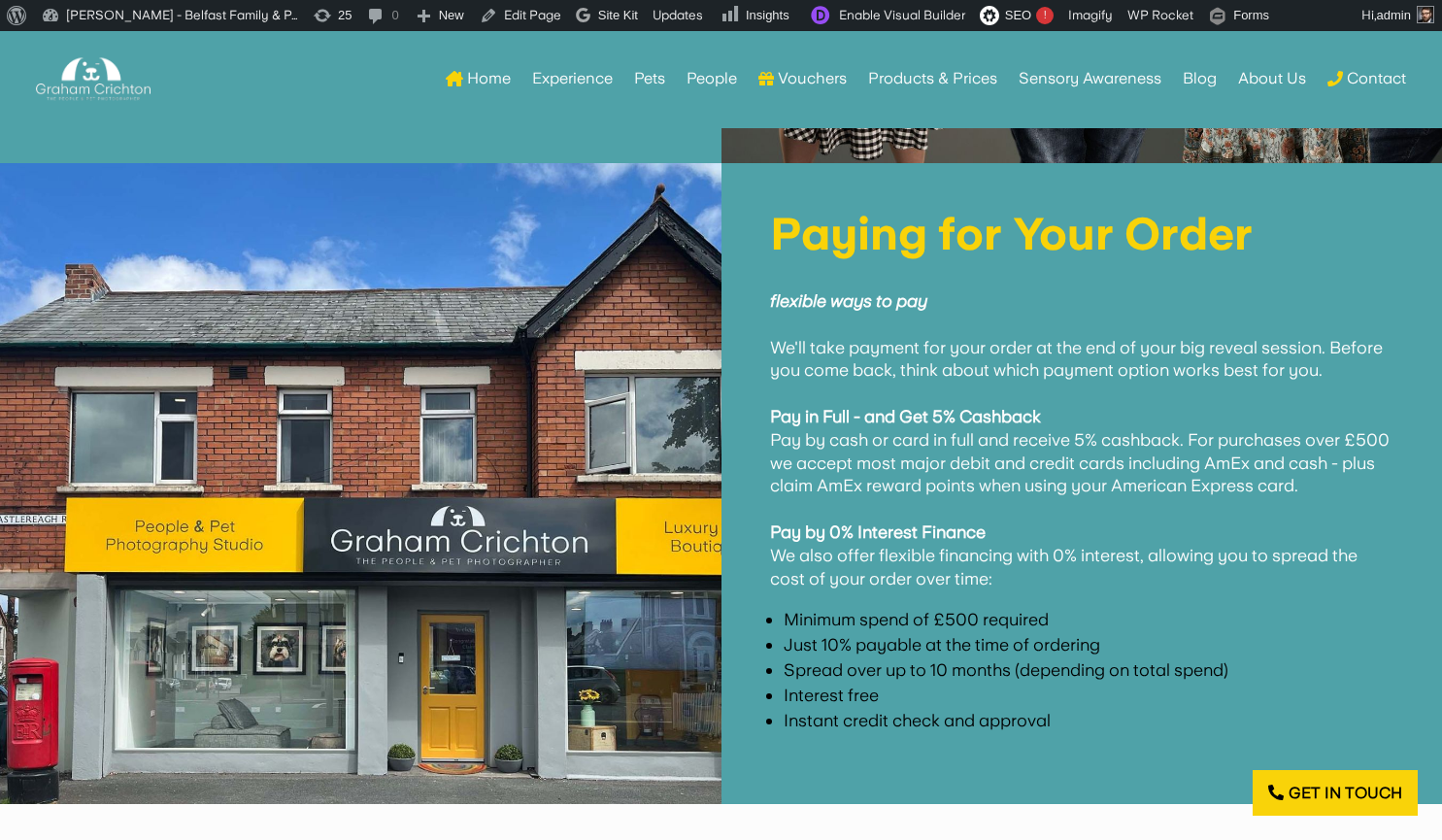
scroll to position [7811, 0]
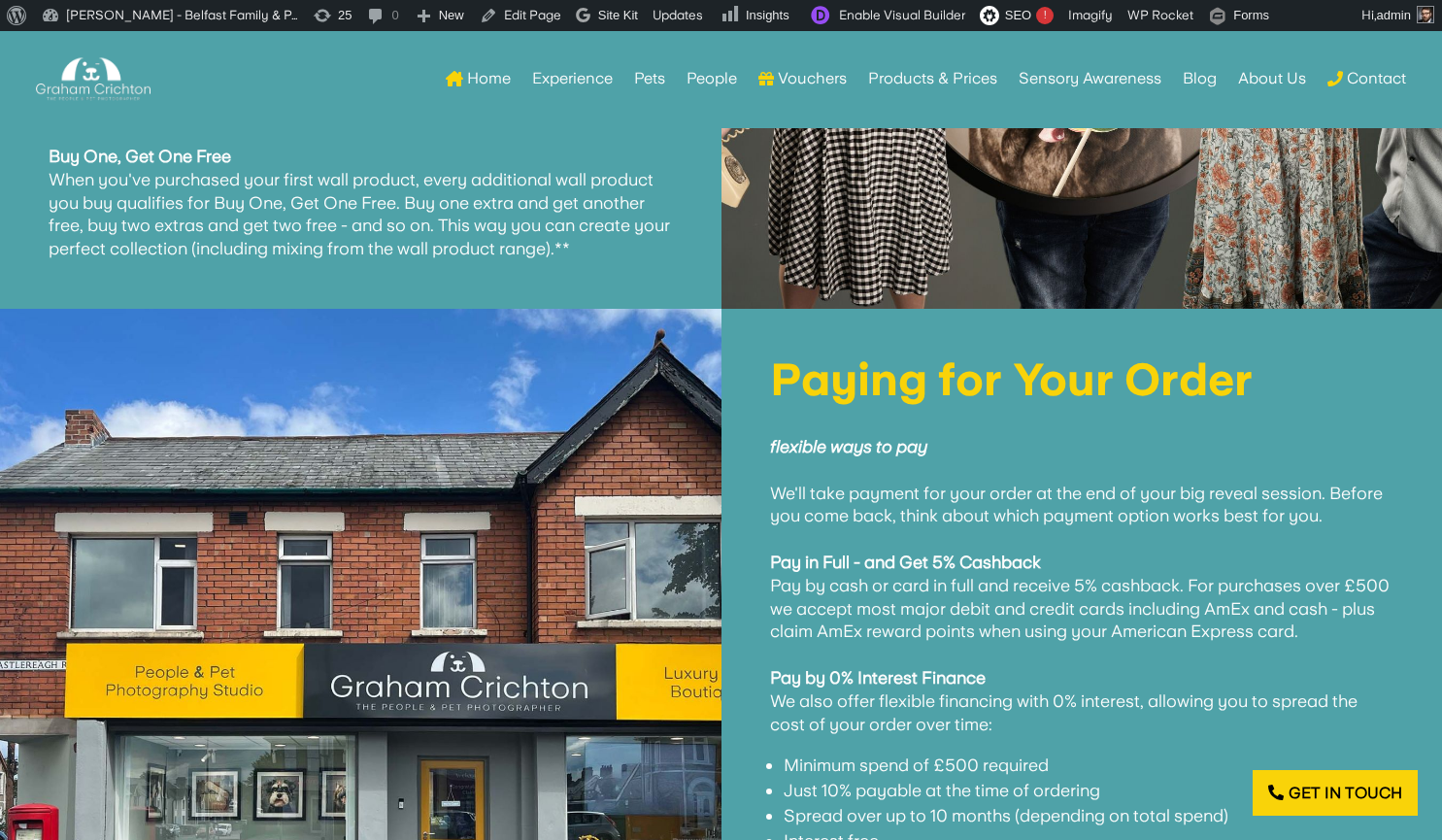
scroll to position [7766, 0]
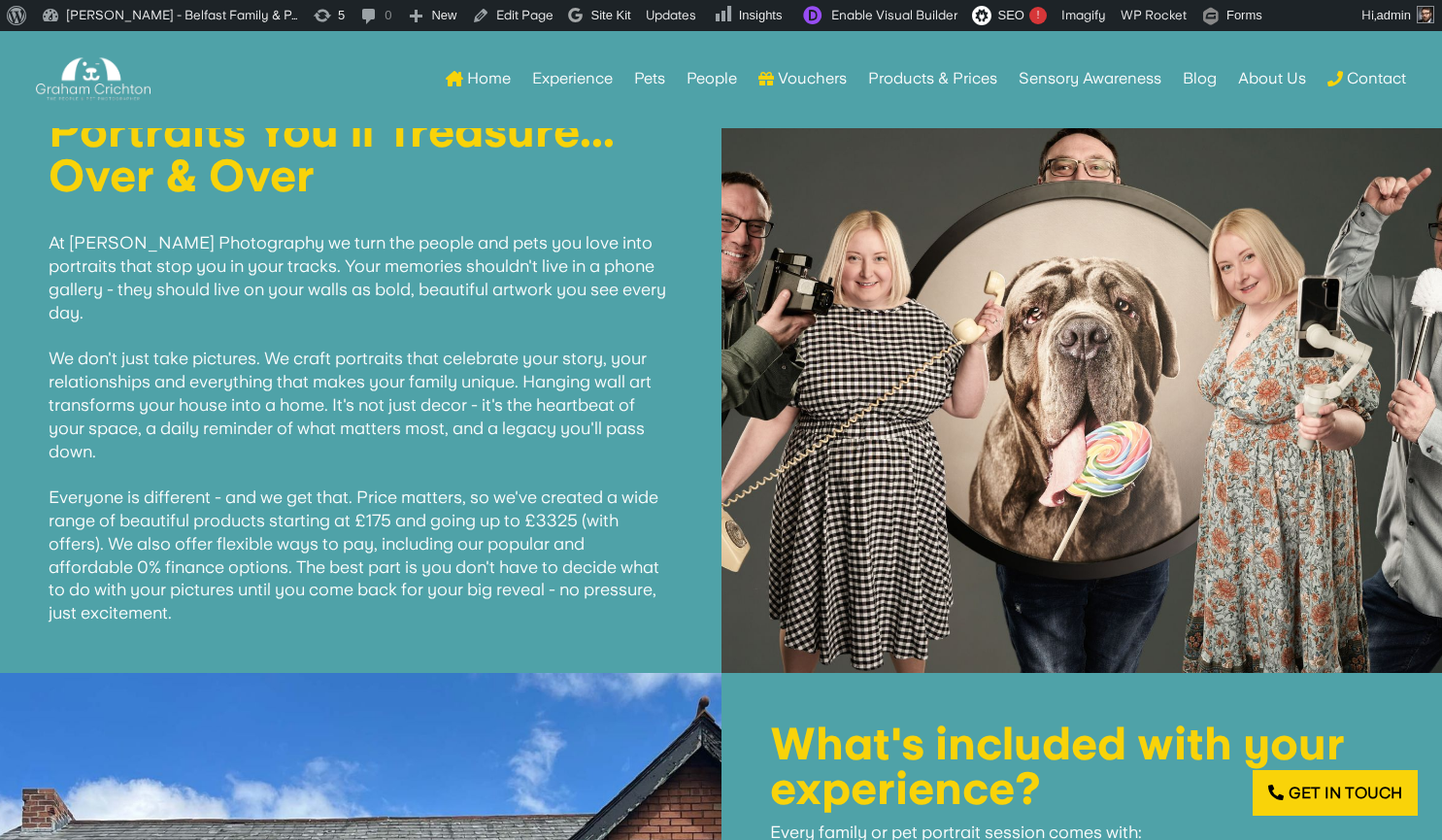
scroll to position [967, 0]
drag, startPoint x: 203, startPoint y: 626, endPoint x: 15, endPoint y: 233, distance: 435.7
click at [15, 233] on div "Portraits You'll Treasure... Over & Over At [PERSON_NAME] Photography we turn t…" at bounding box center [360, 366] width 721 height 612
copy span "At [PERSON_NAME] Photography we turn the people and pets you love into portrait…"
click at [58, 137] on h1 "Portraits You'll Treasure... Over & Over" at bounding box center [361, 156] width 624 height 99
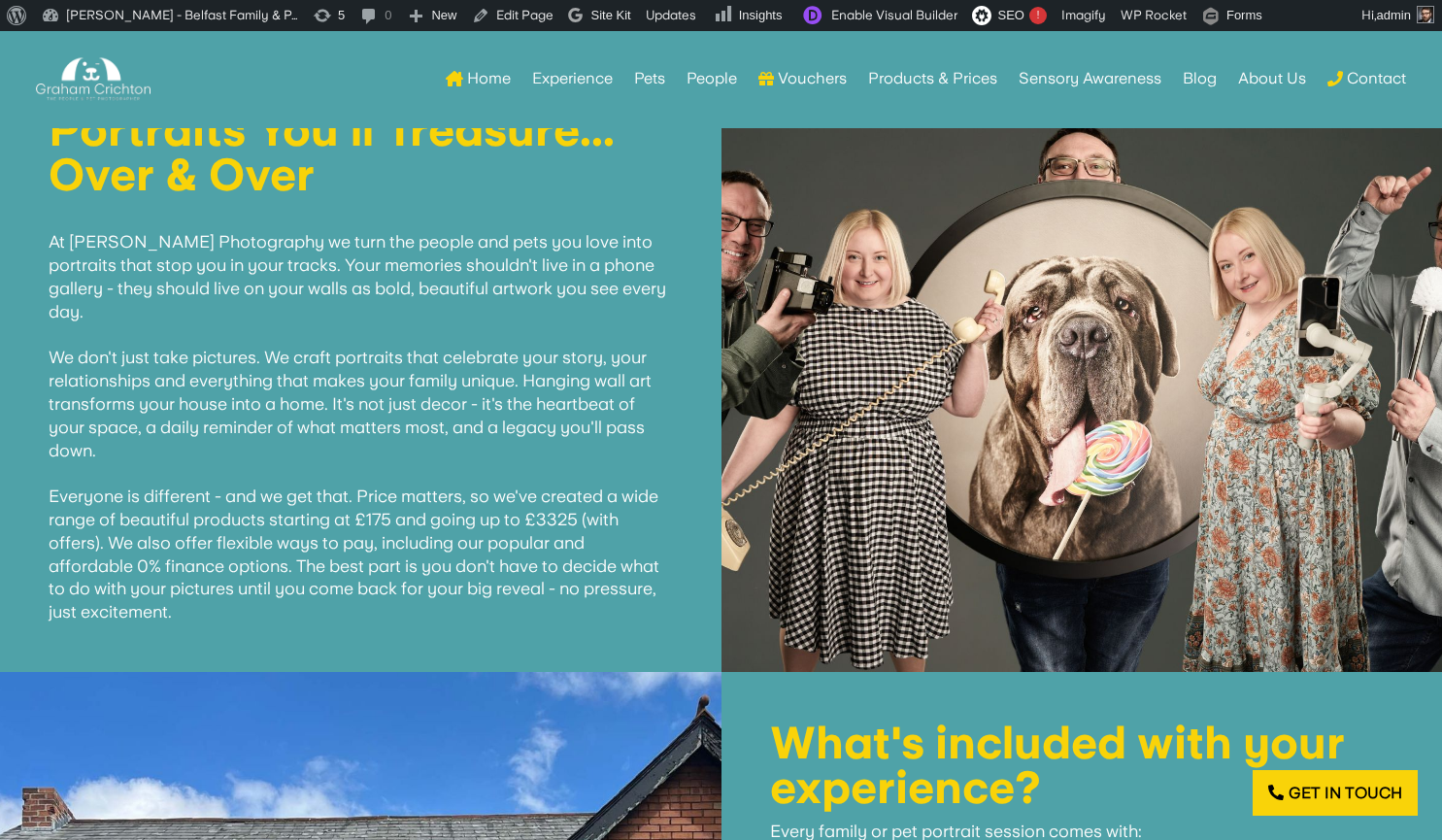
copy div "Portraits You'll Treasure... Over & Over At Graham Crichton Photography we turn…"
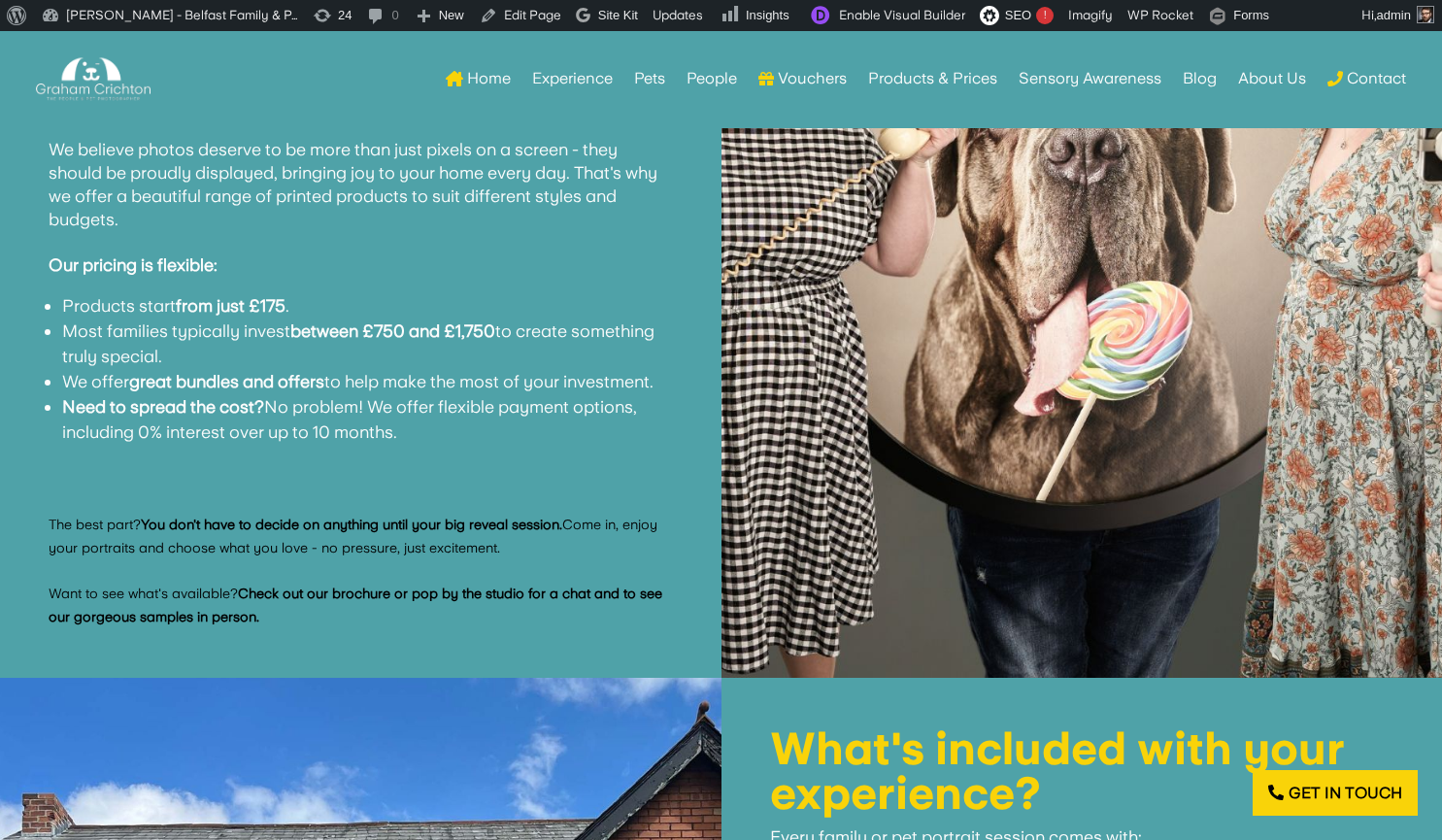
scroll to position [1314, 0]
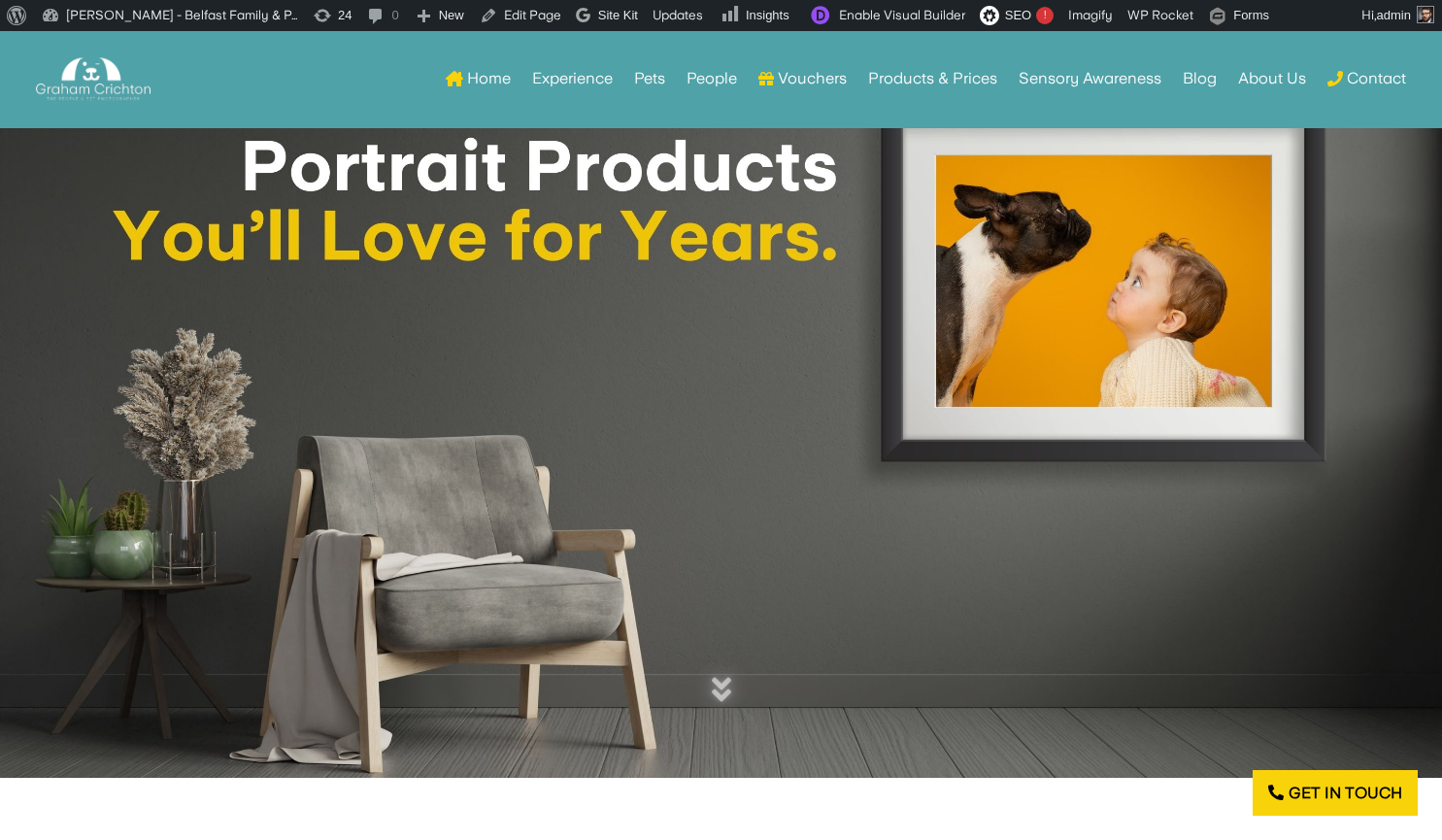
scroll to position [1314, 0]
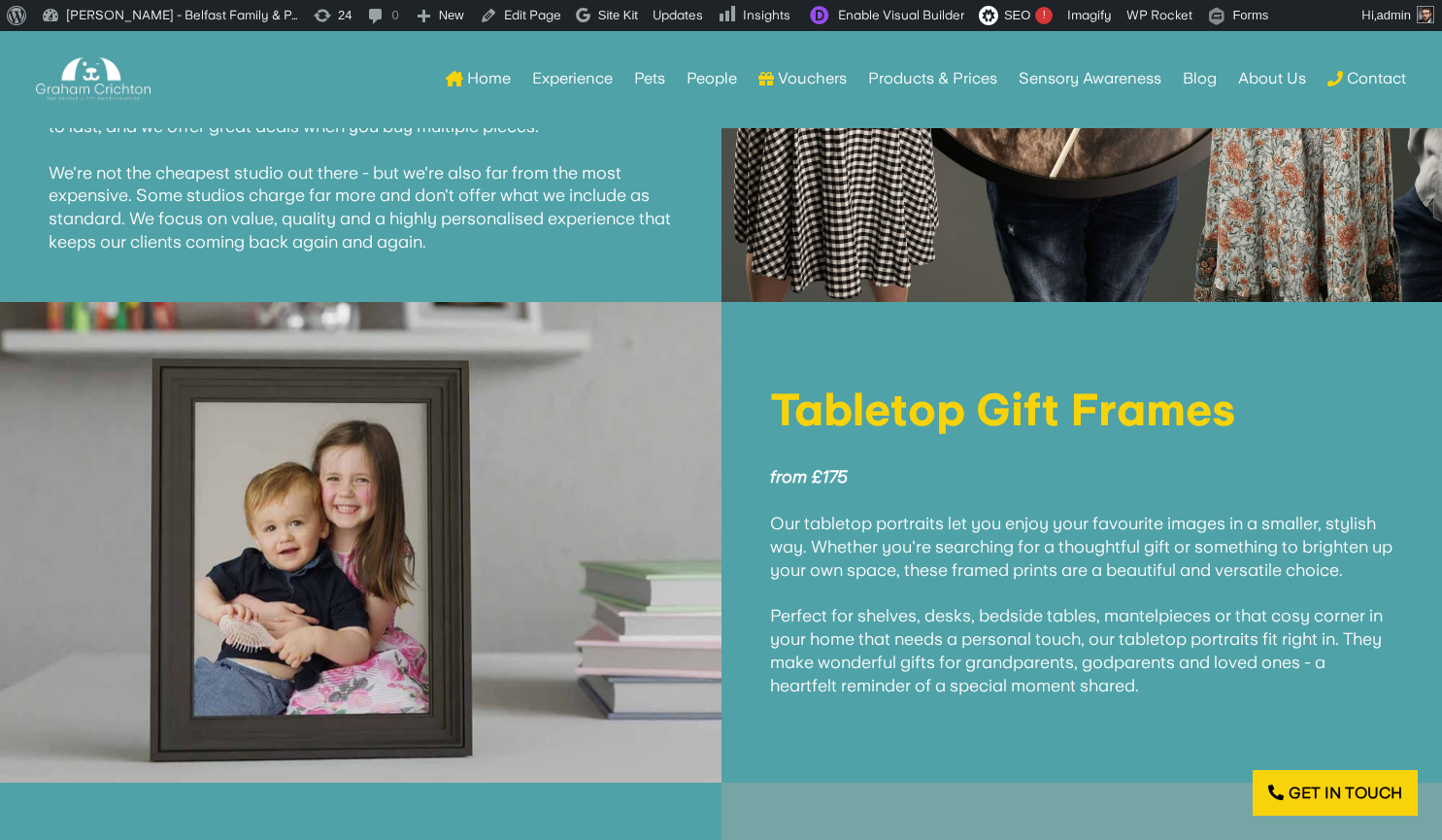
scroll to position [1314, 0]
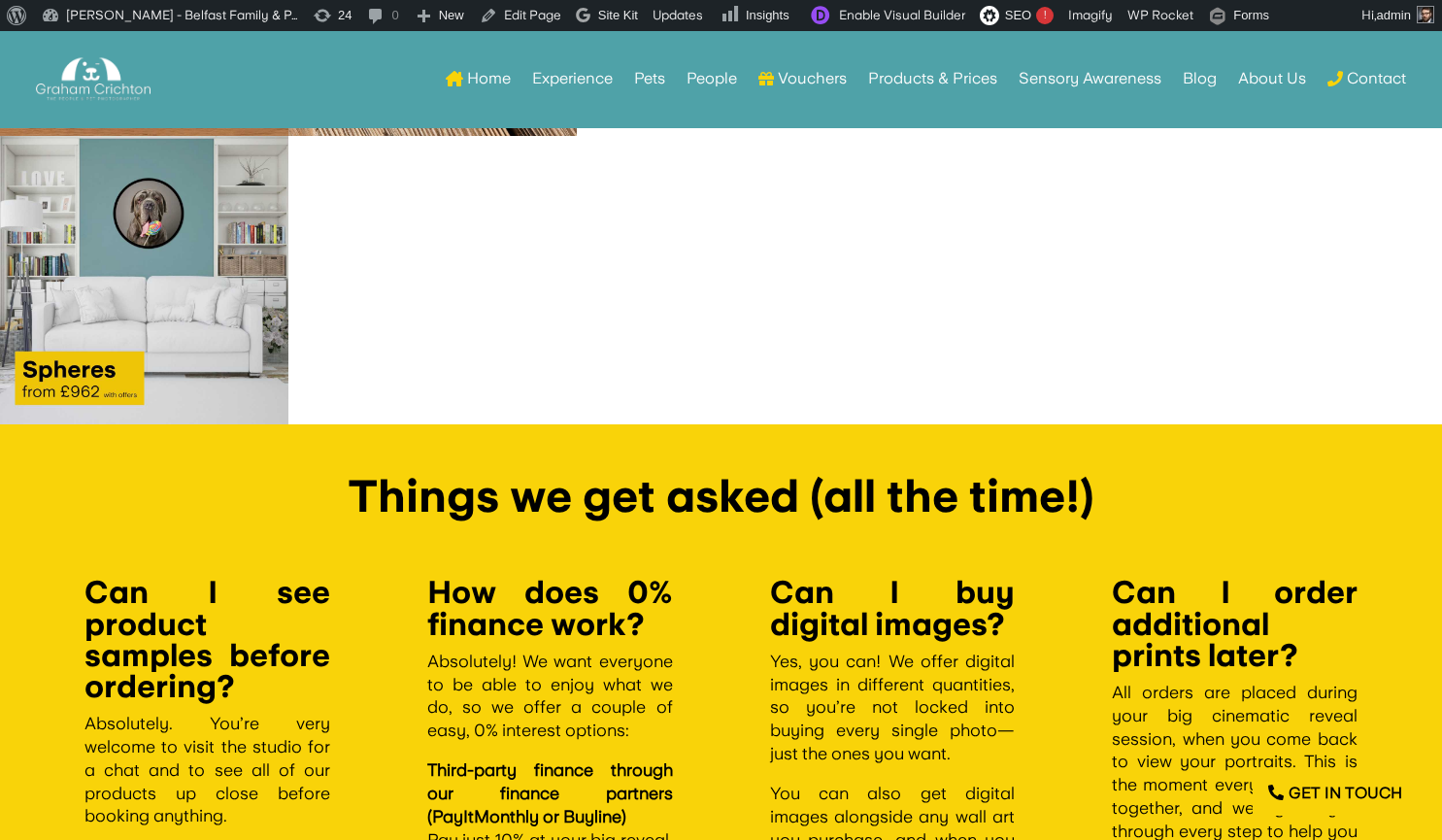
scroll to position [10549, 0]
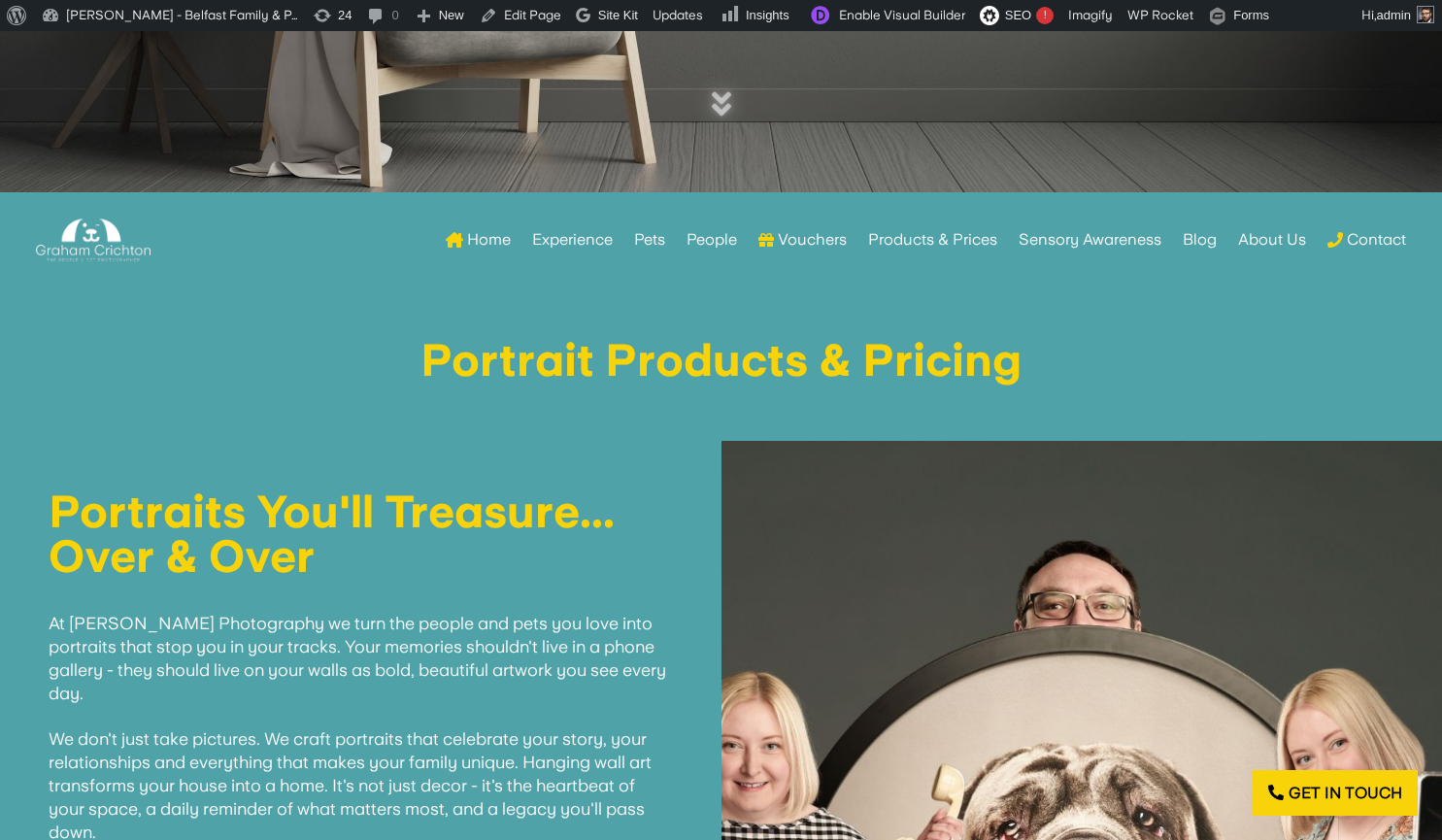
scroll to position [588, 0]
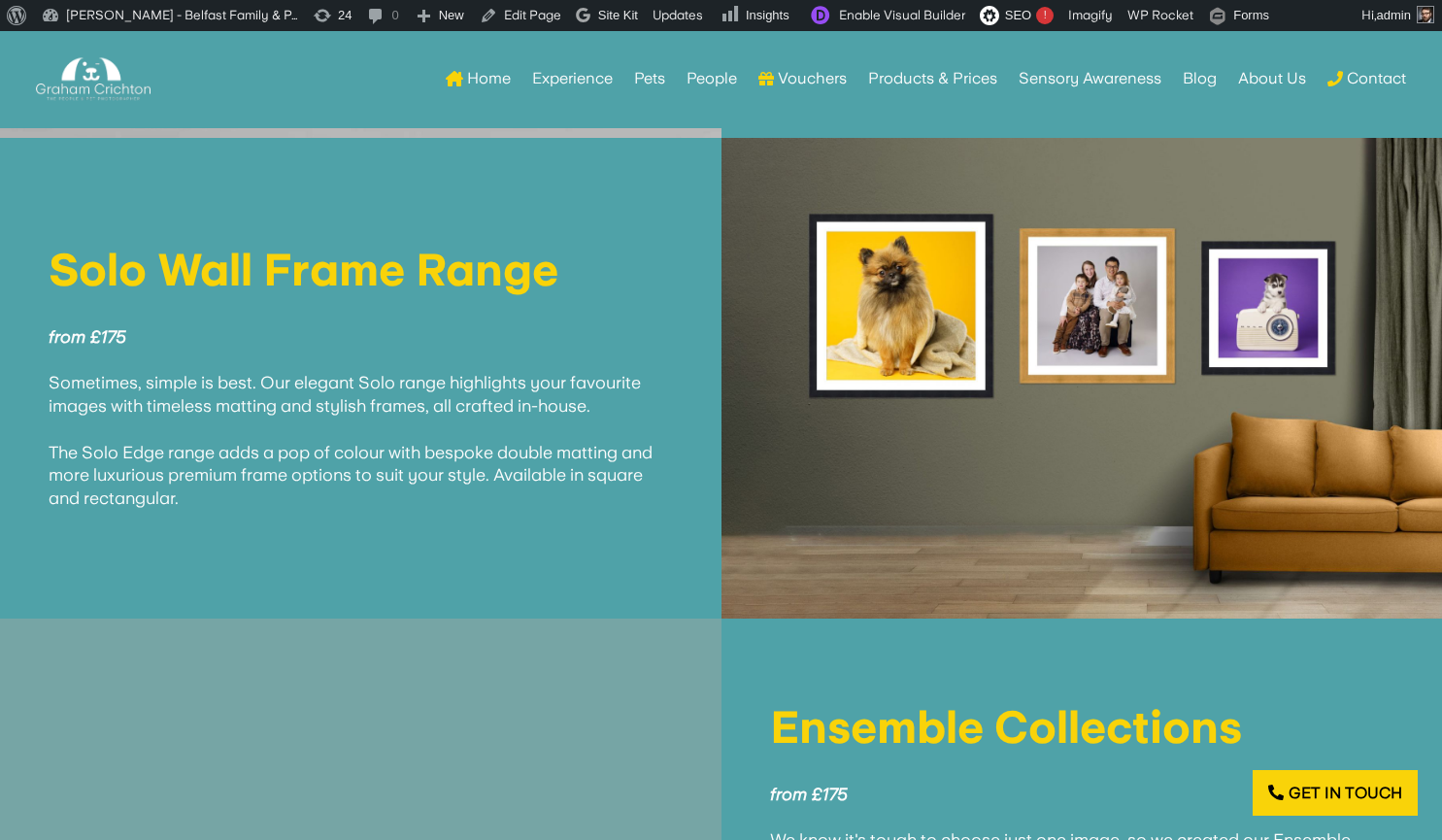
scroll to position [4377, 0]
